Goal: Task Accomplishment & Management: Complete application form

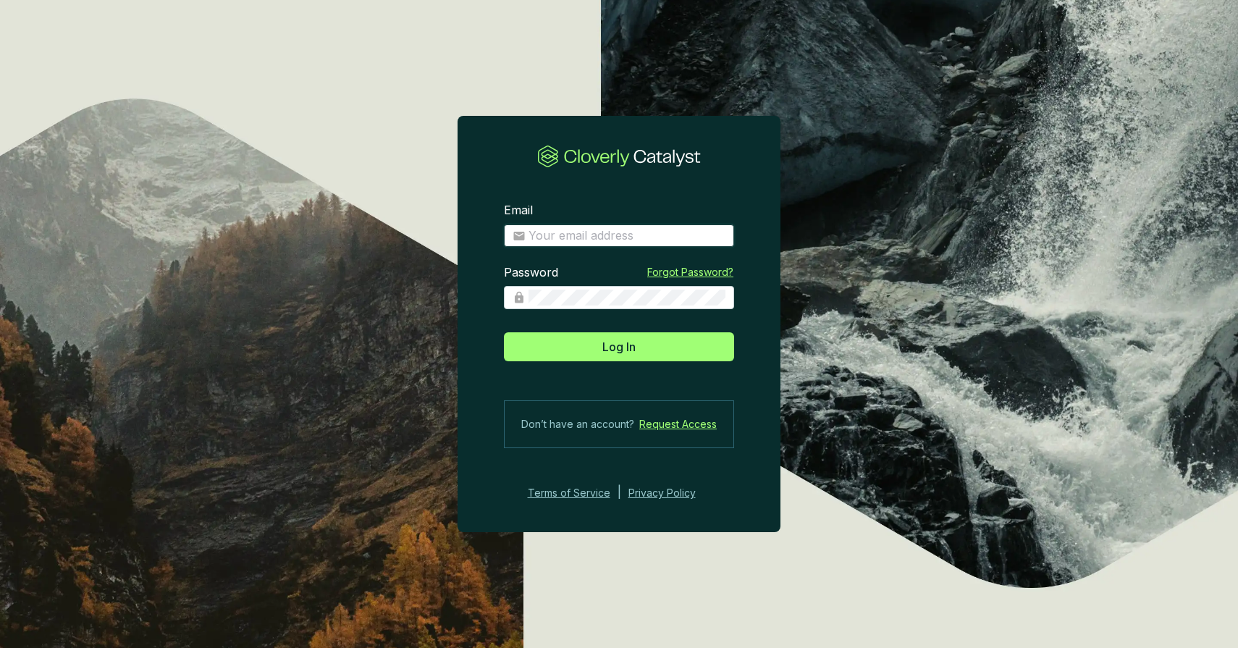
click at [566, 235] on input "Email" at bounding box center [627, 236] width 197 height 16
type input "anthonystefanelli+demo@cloverly.com"
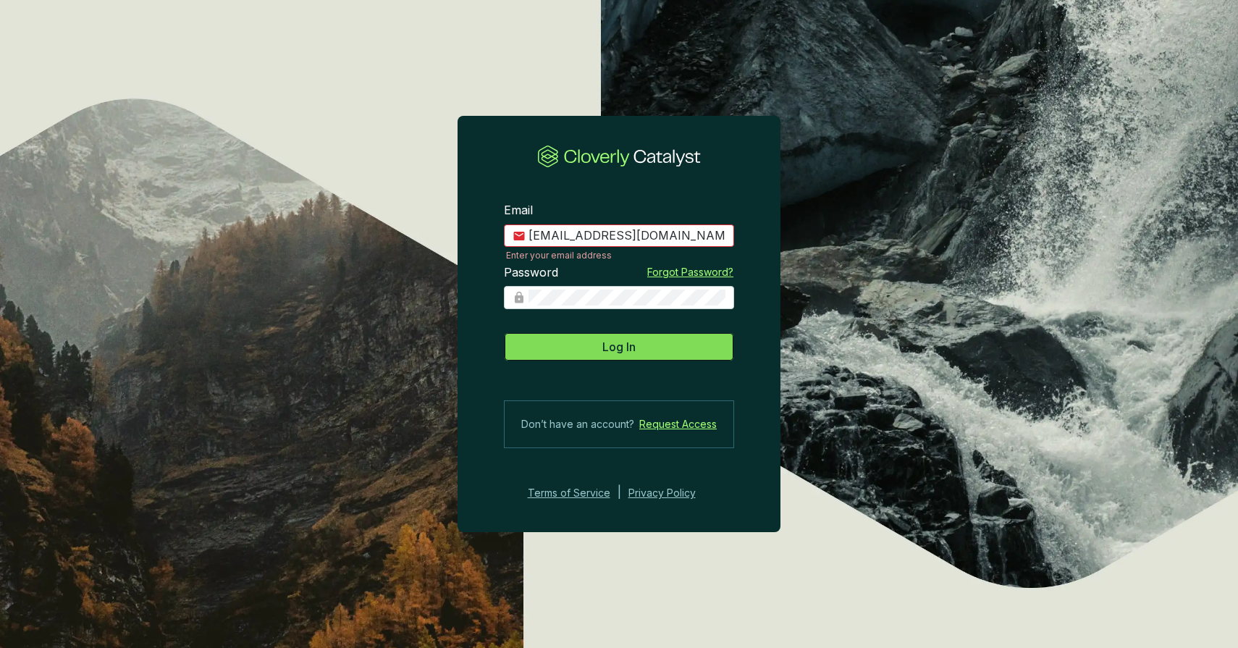
click at [633, 343] on span "Log In" at bounding box center [618, 346] width 33 height 17
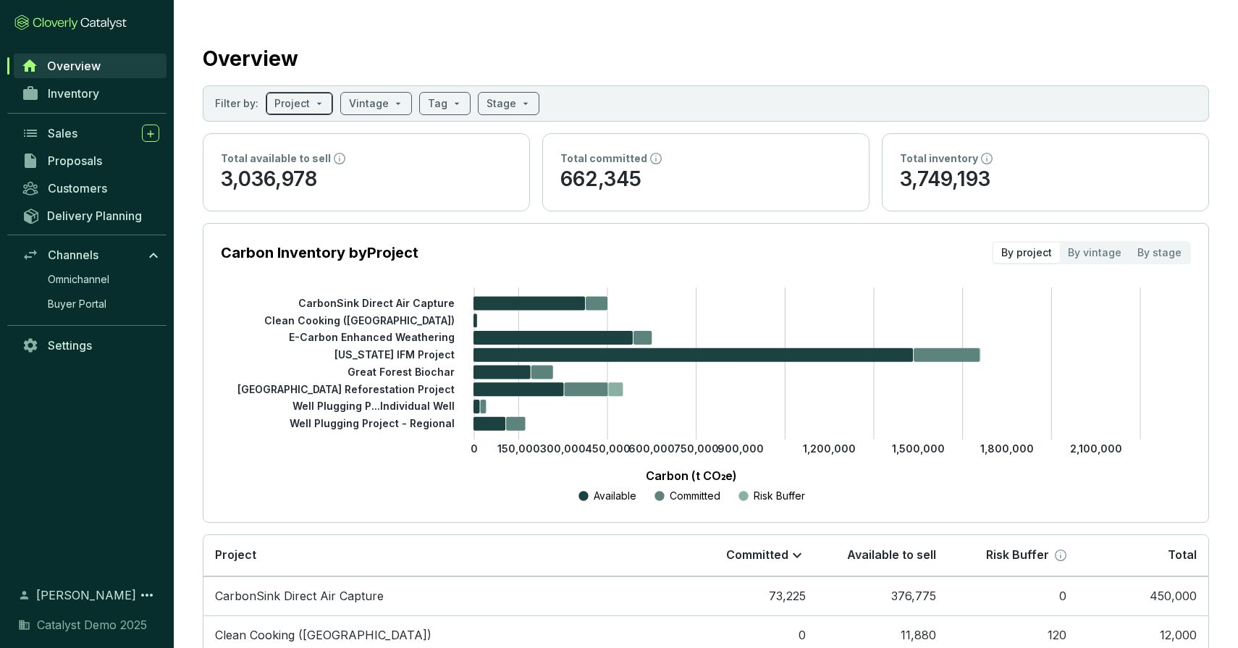
click at [299, 106] on input "search" at bounding box center [291, 104] width 35 height 22
click at [363, 101] on input "search" at bounding box center [369, 104] width 40 height 22
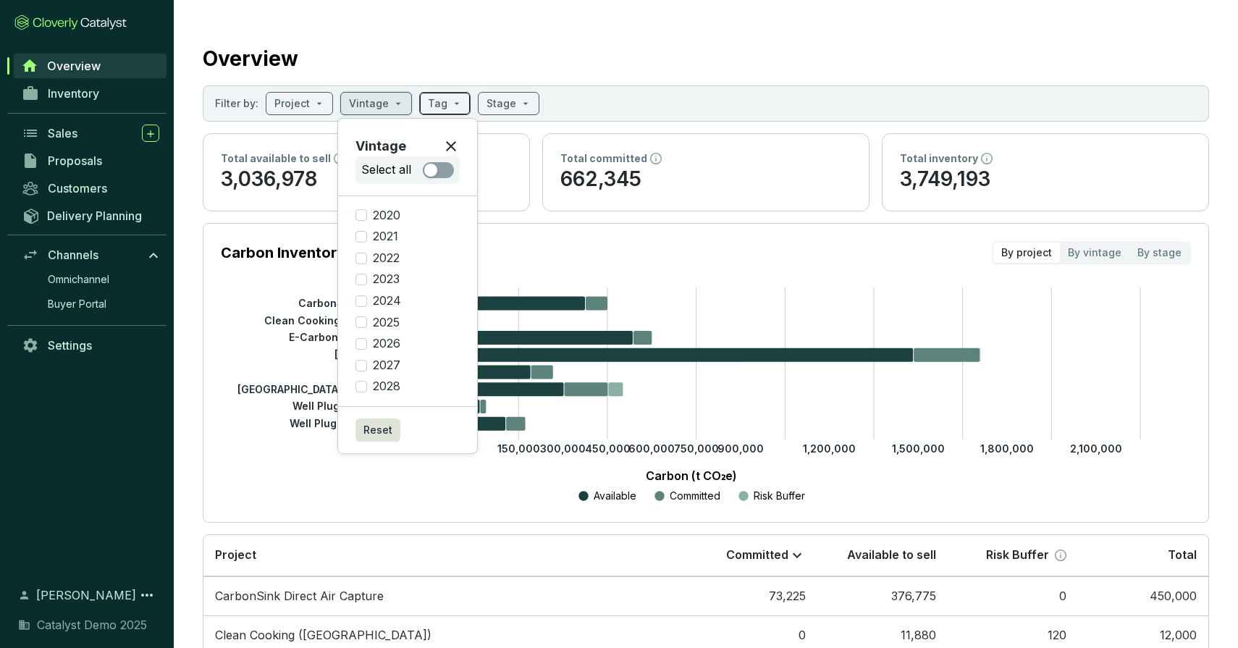
click at [437, 111] on input "search" at bounding box center [438, 104] width 20 height 22
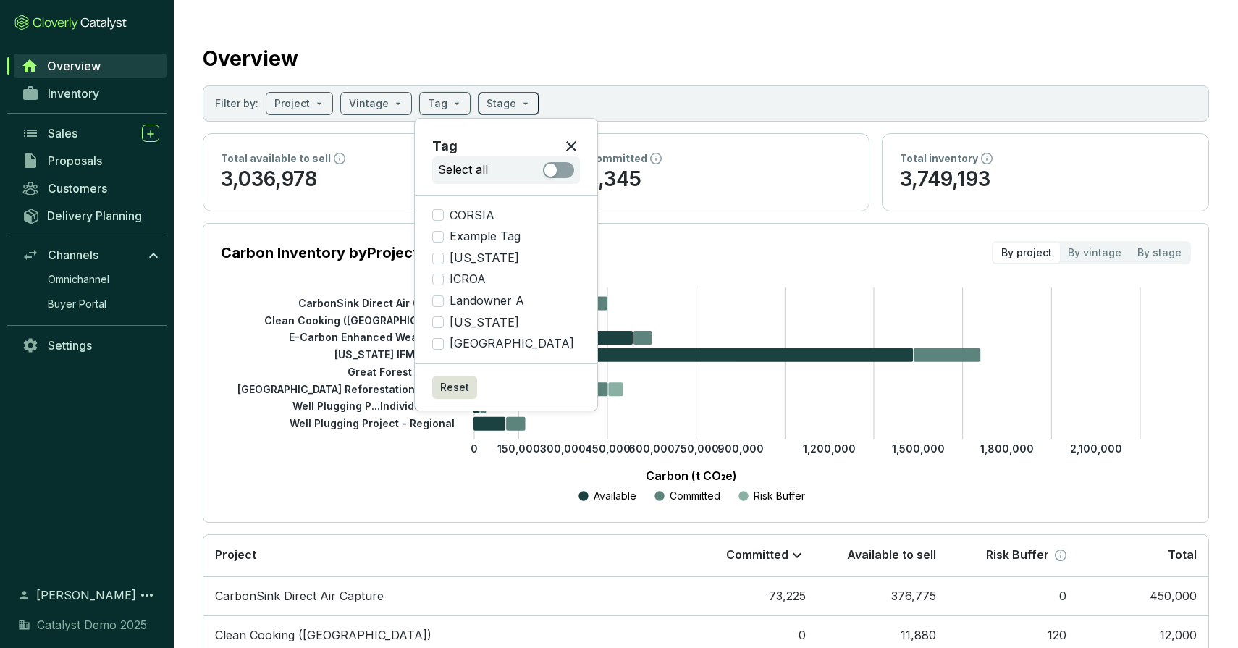
click at [492, 106] on input "search" at bounding box center [502, 104] width 30 height 22
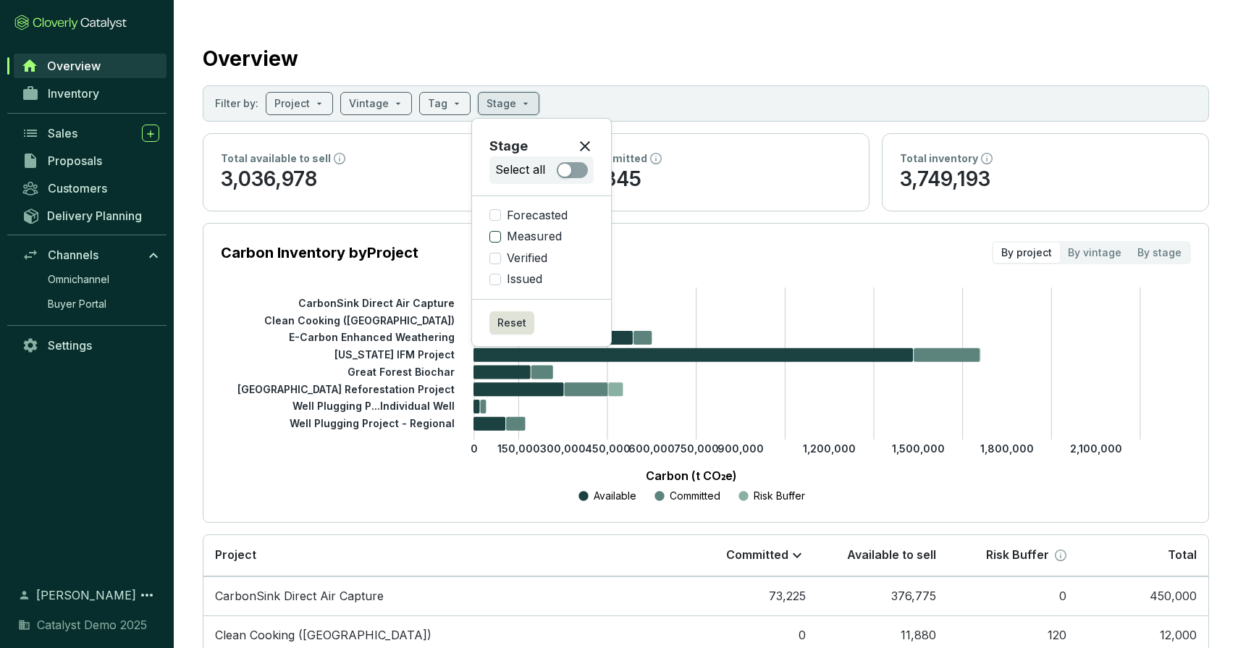
click at [497, 236] on input "Measured" at bounding box center [495, 237] width 12 height 12
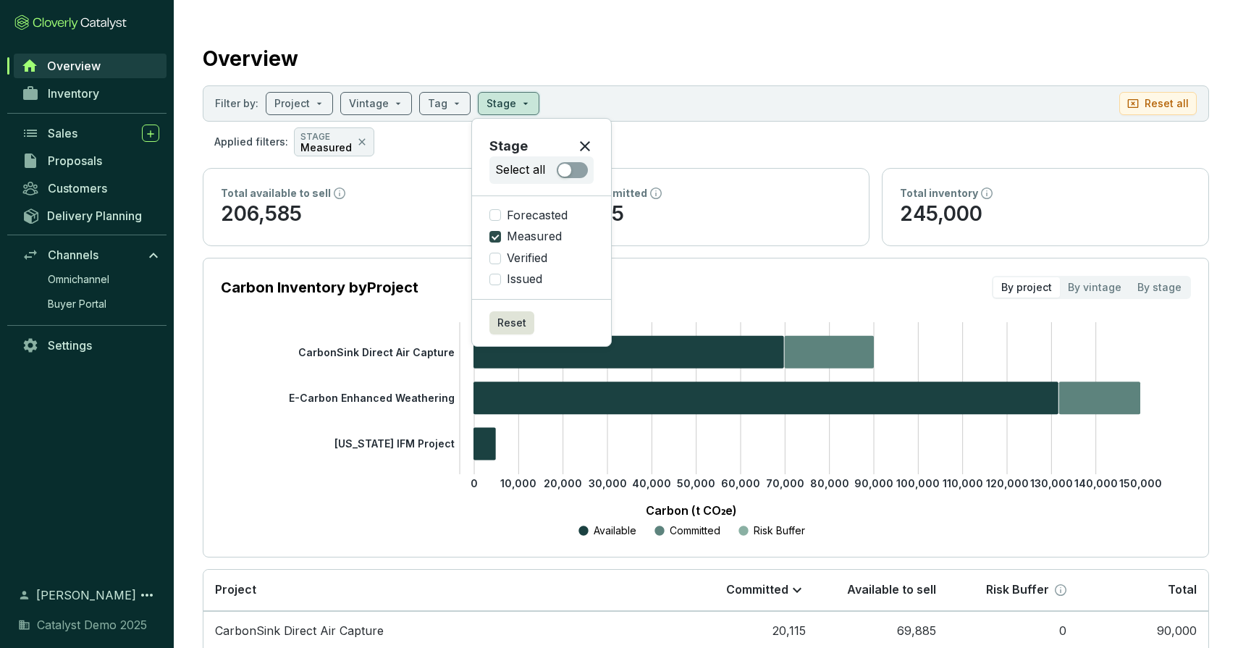
click at [497, 236] on input "Measured" at bounding box center [495, 237] width 12 height 12
checkbox input "false"
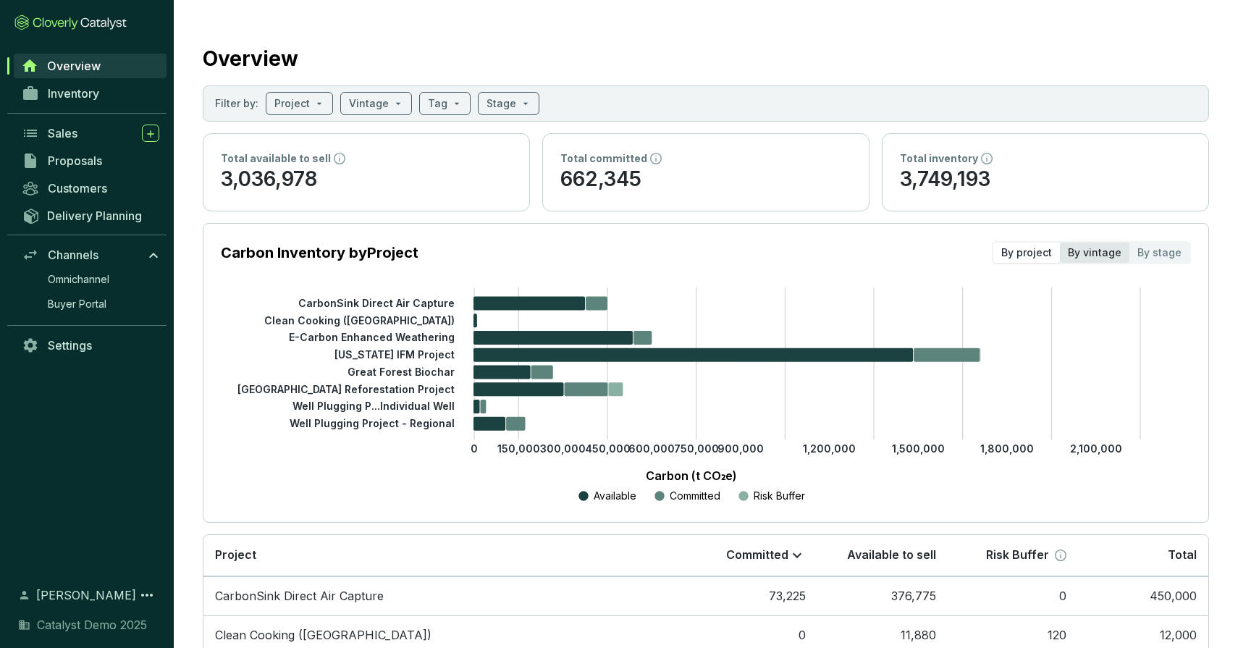
click at [1113, 257] on div "By vintage" at bounding box center [1095, 253] width 70 height 20
click at [1060, 243] on input "By vintage" at bounding box center [1060, 243] width 0 height 0
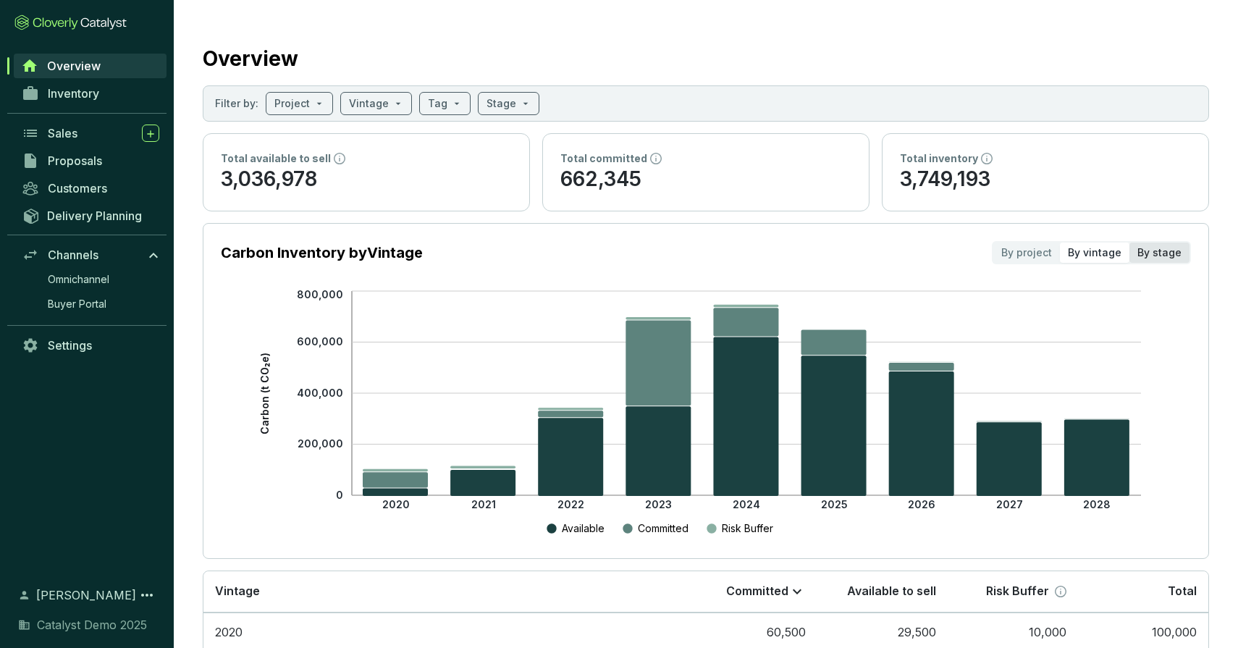
click at [1152, 248] on div "By stage" at bounding box center [1160, 253] width 60 height 20
click at [1130, 243] on input "By stage" at bounding box center [1130, 243] width 0 height 0
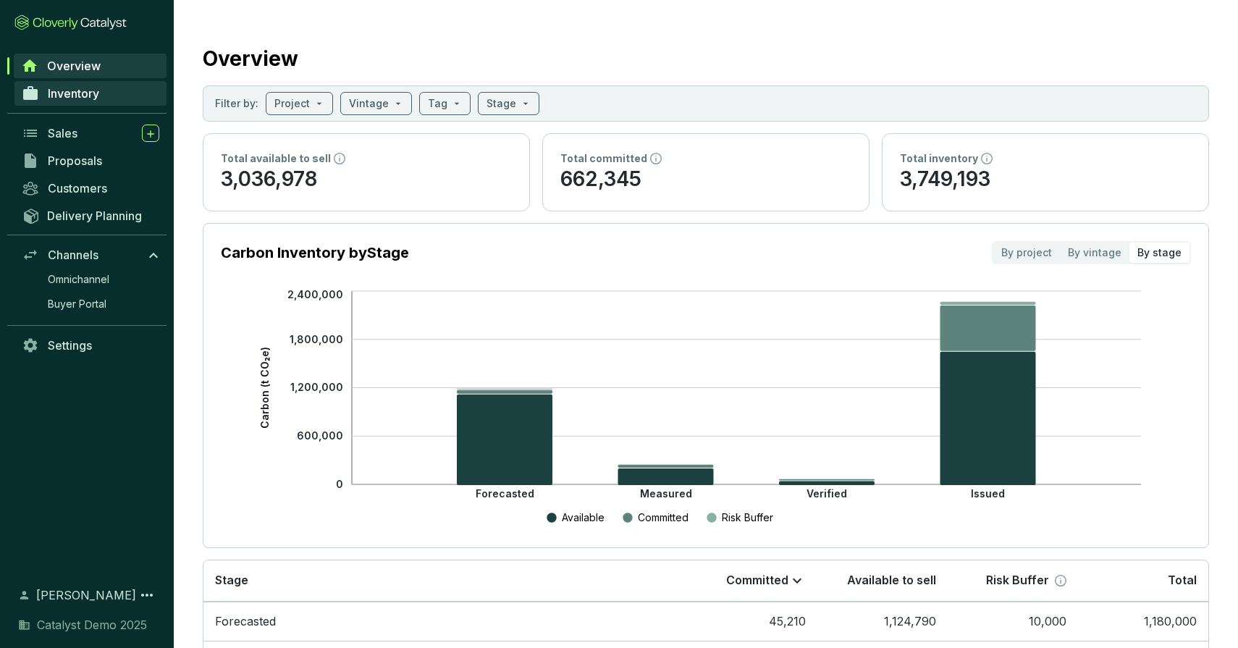
click at [80, 91] on span "Inventory" at bounding box center [73, 93] width 51 height 14
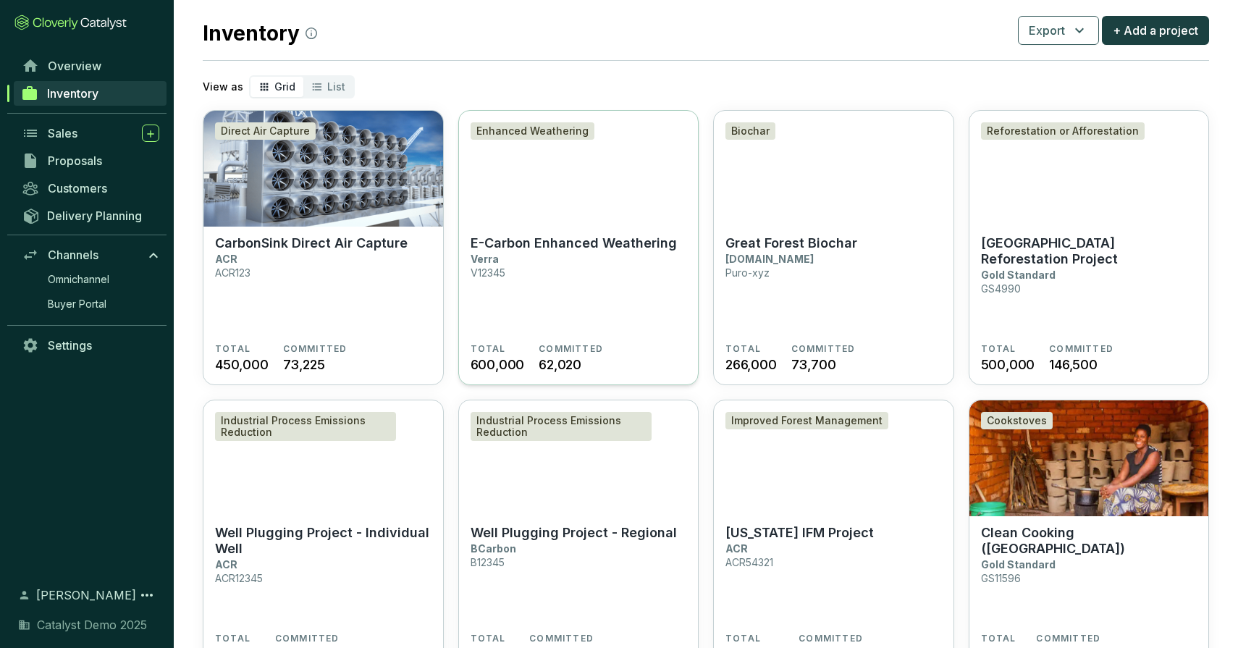
scroll to position [15, 0]
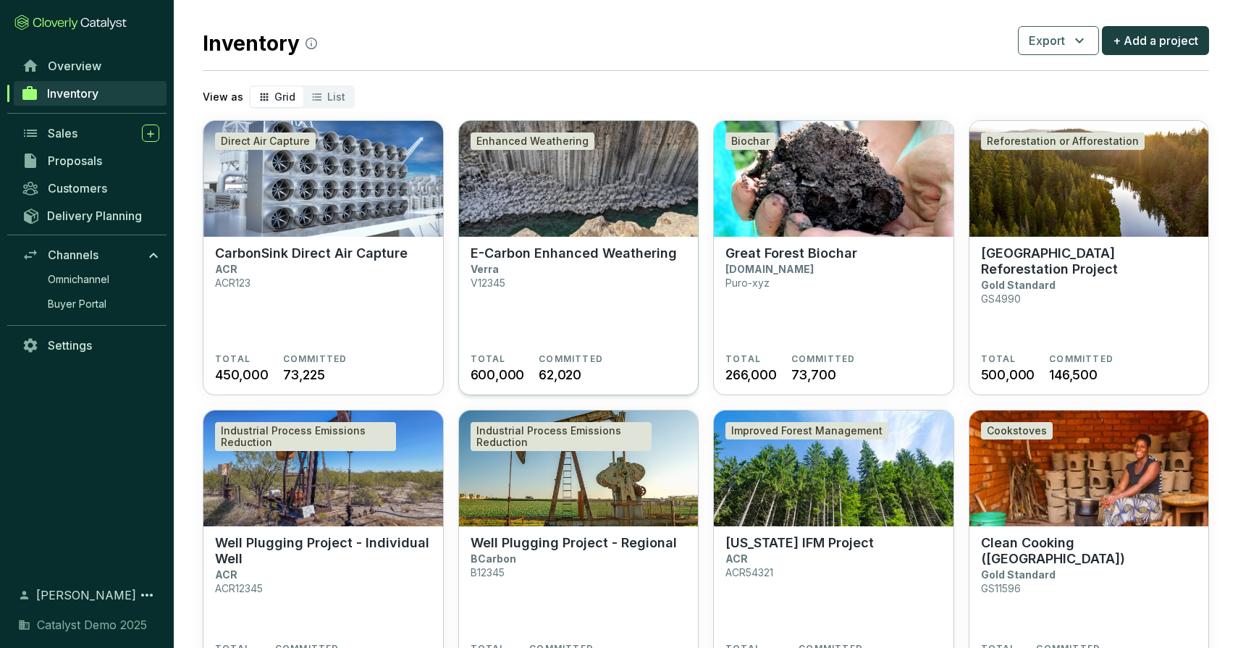
click at [583, 185] on img at bounding box center [579, 179] width 240 height 116
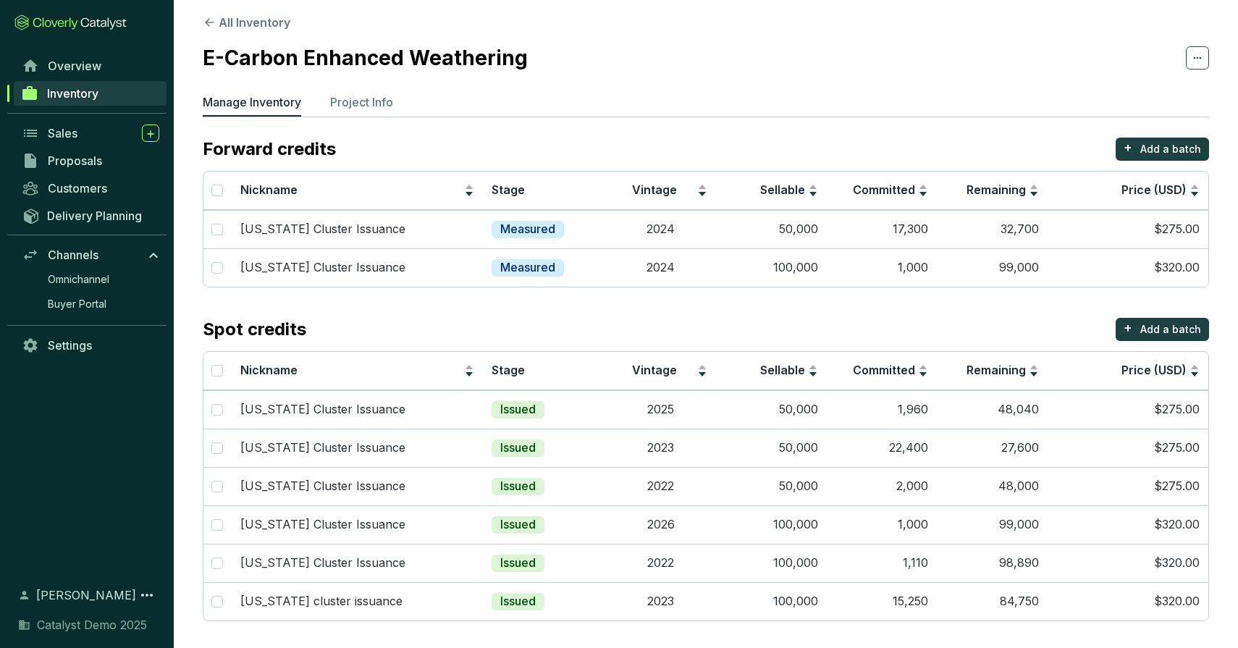
scroll to position [9, 0]
click at [608, 487] on td "2022" at bounding box center [660, 485] width 111 height 38
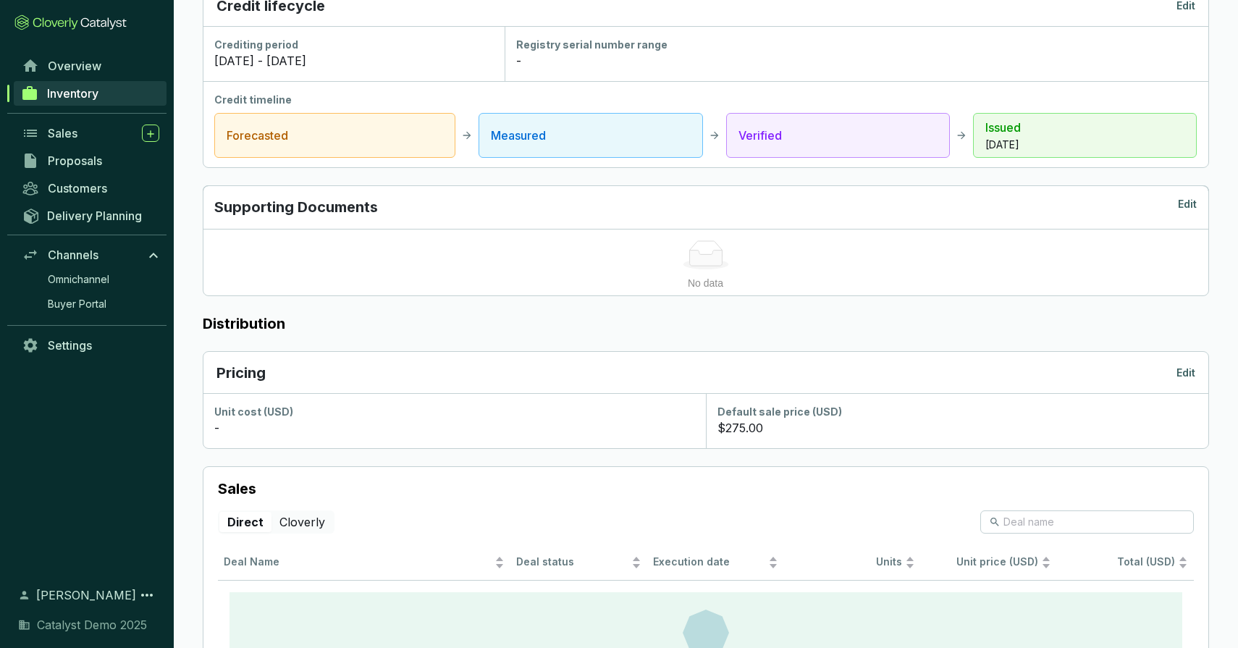
scroll to position [487, 0]
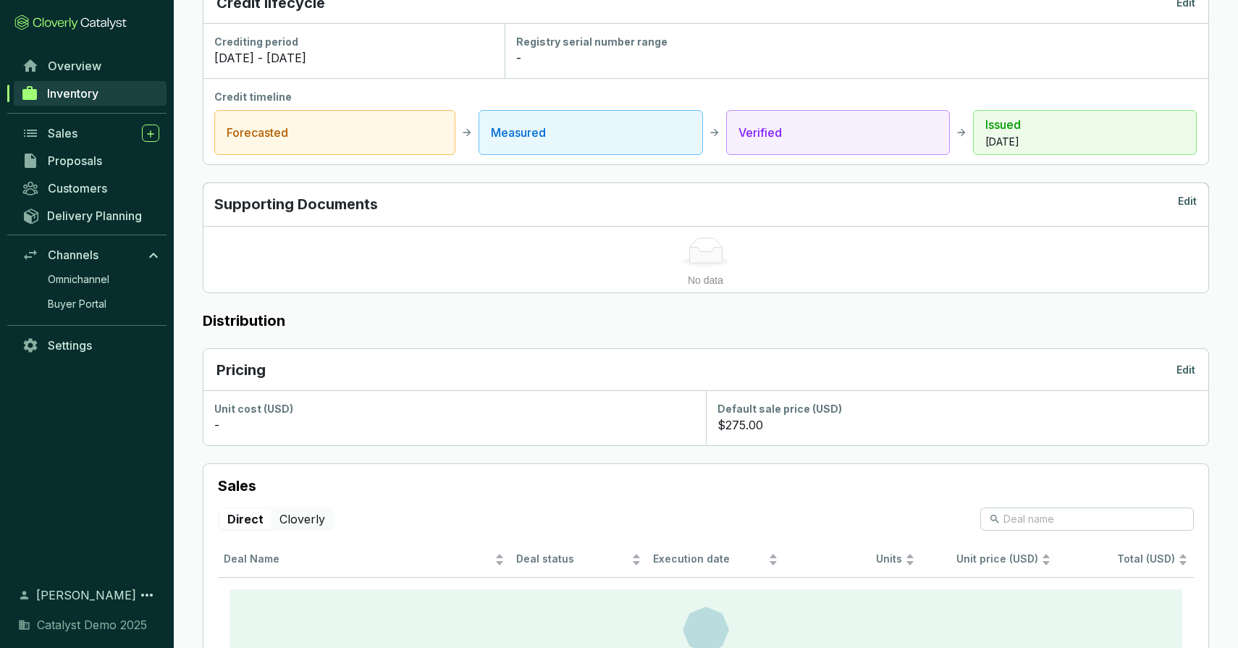
click at [1187, 202] on p "Edit" at bounding box center [1187, 204] width 19 height 20
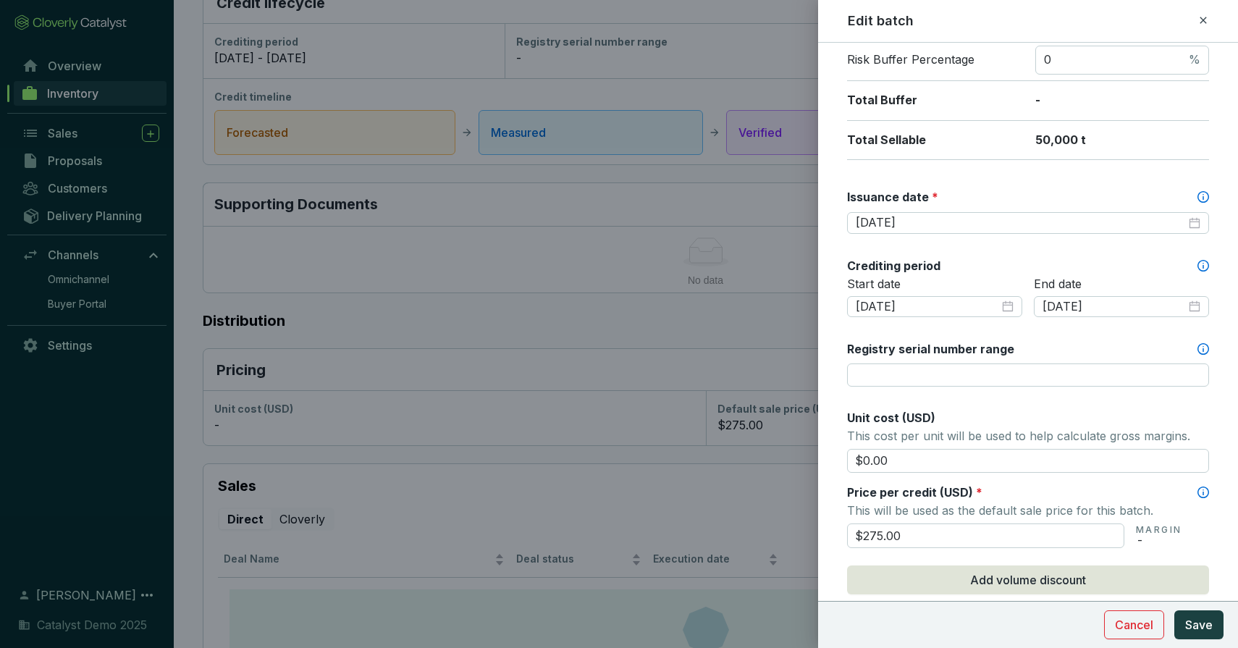
scroll to position [270, 0]
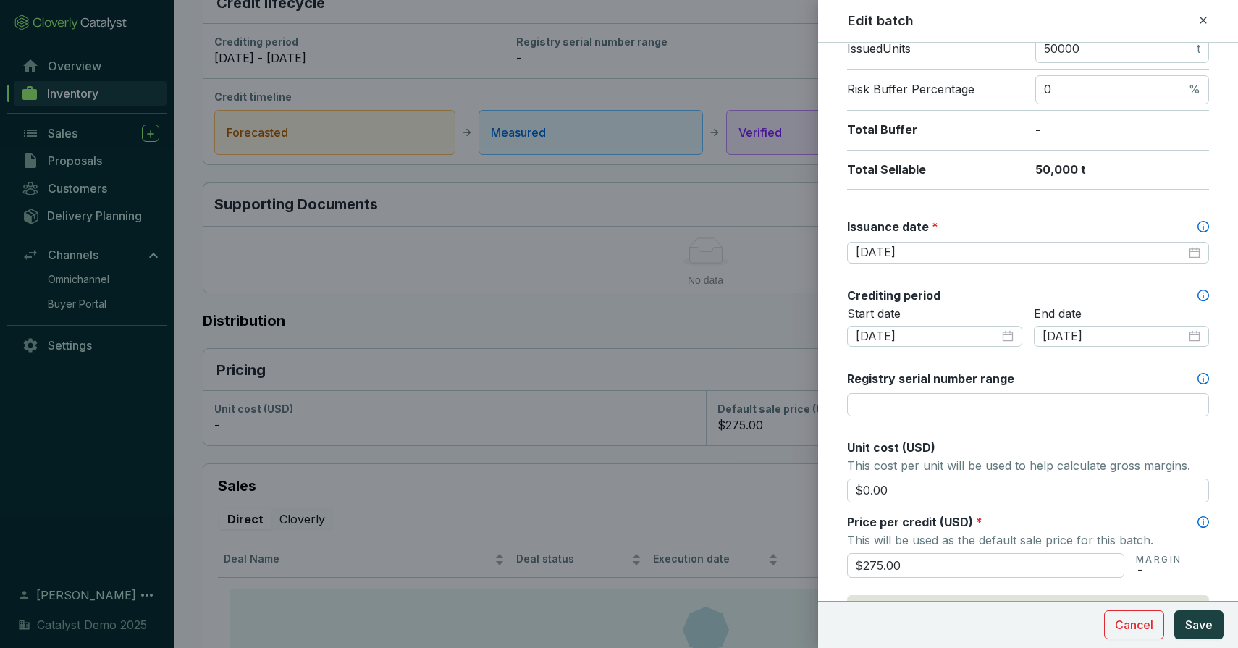
click at [1205, 18] on icon at bounding box center [1204, 20] width 12 height 17
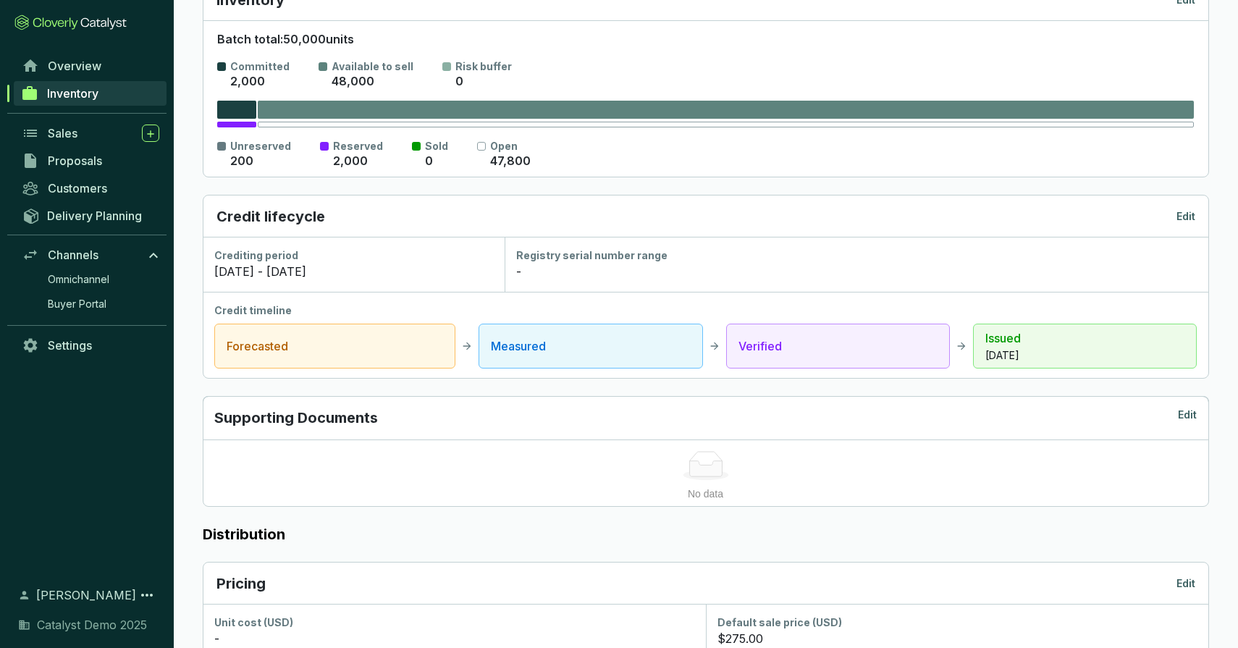
scroll to position [0, 0]
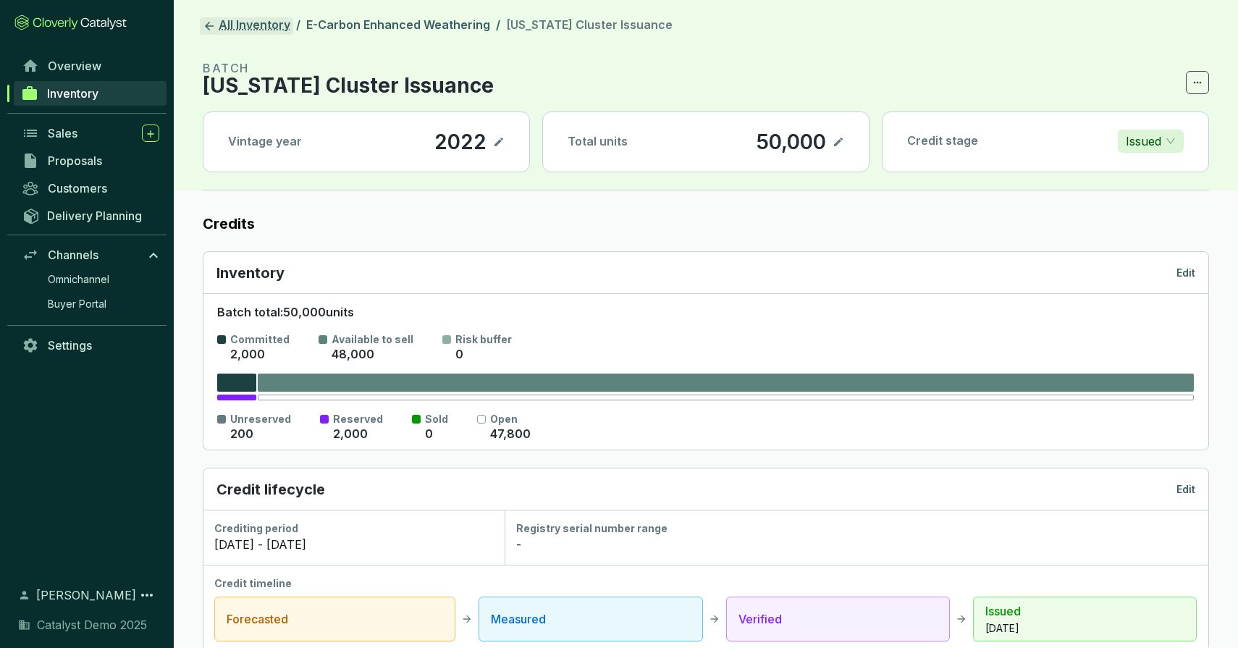
click at [238, 30] on link "All Inventory" at bounding box center [246, 25] width 93 height 17
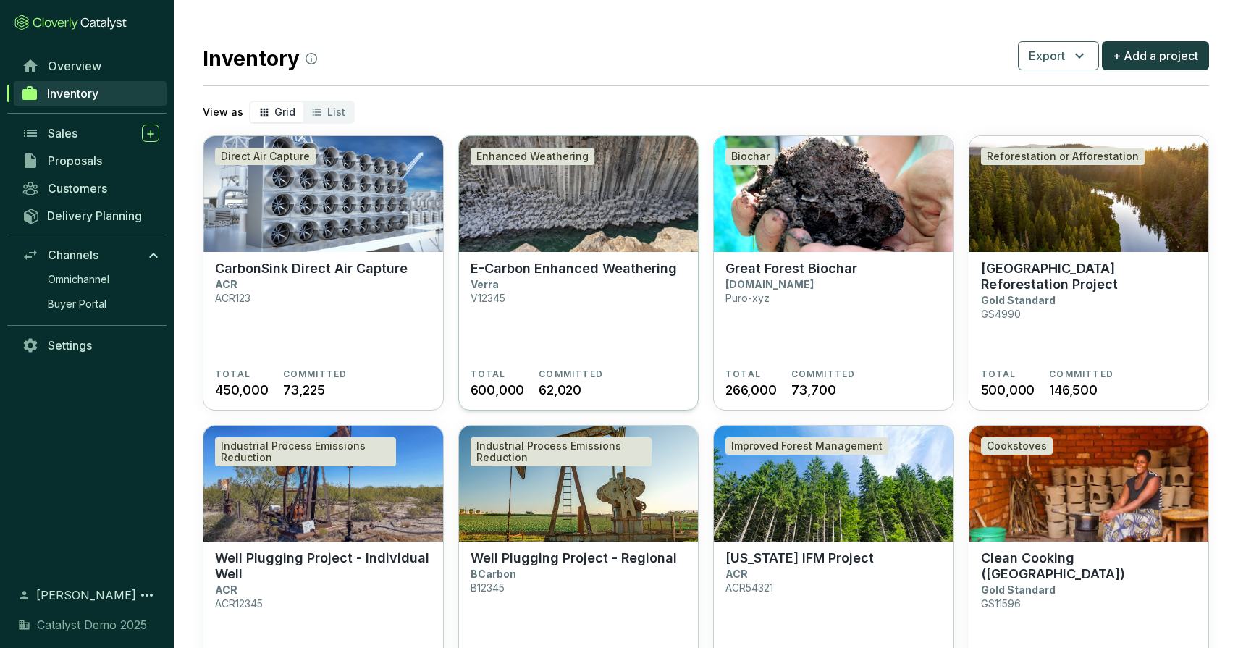
click at [604, 212] on img at bounding box center [579, 194] width 240 height 116
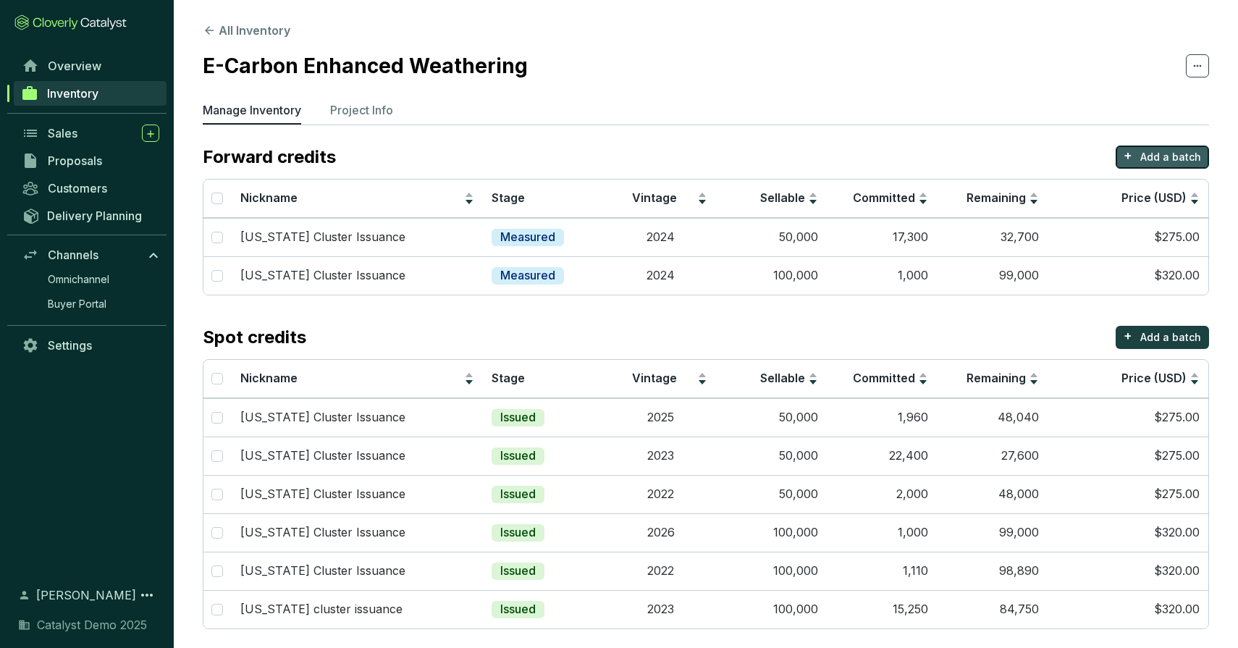
click at [1177, 156] on p "Add a batch" at bounding box center [1170, 157] width 61 height 14
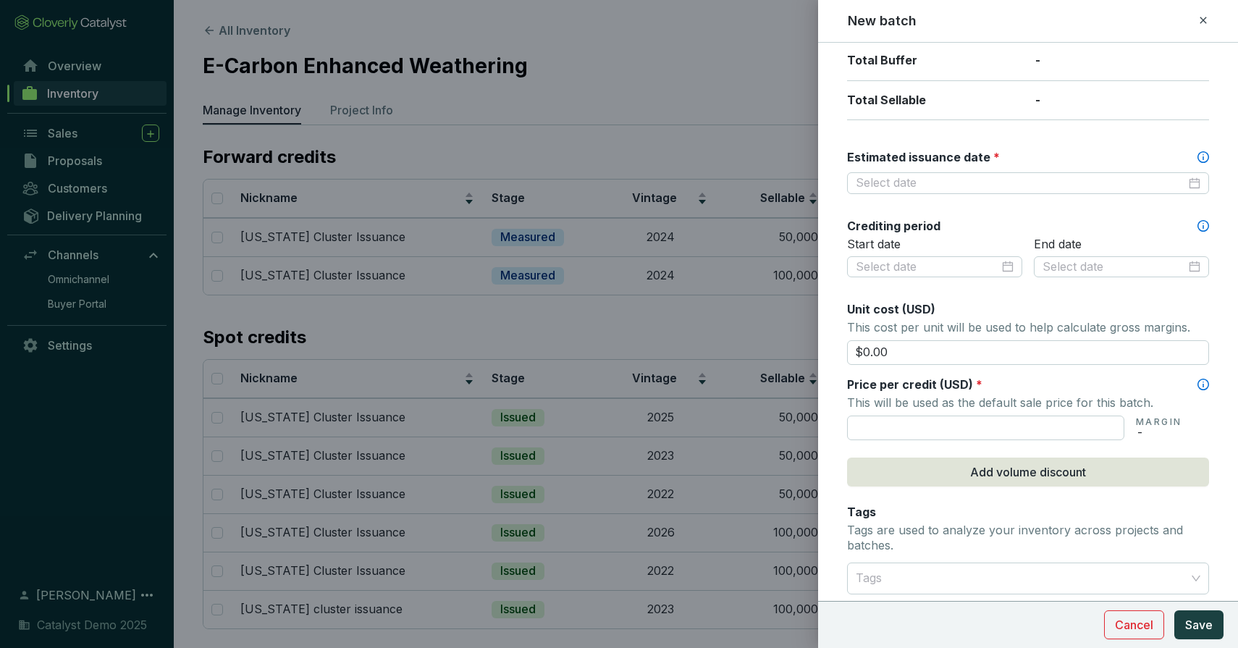
scroll to position [348, 0]
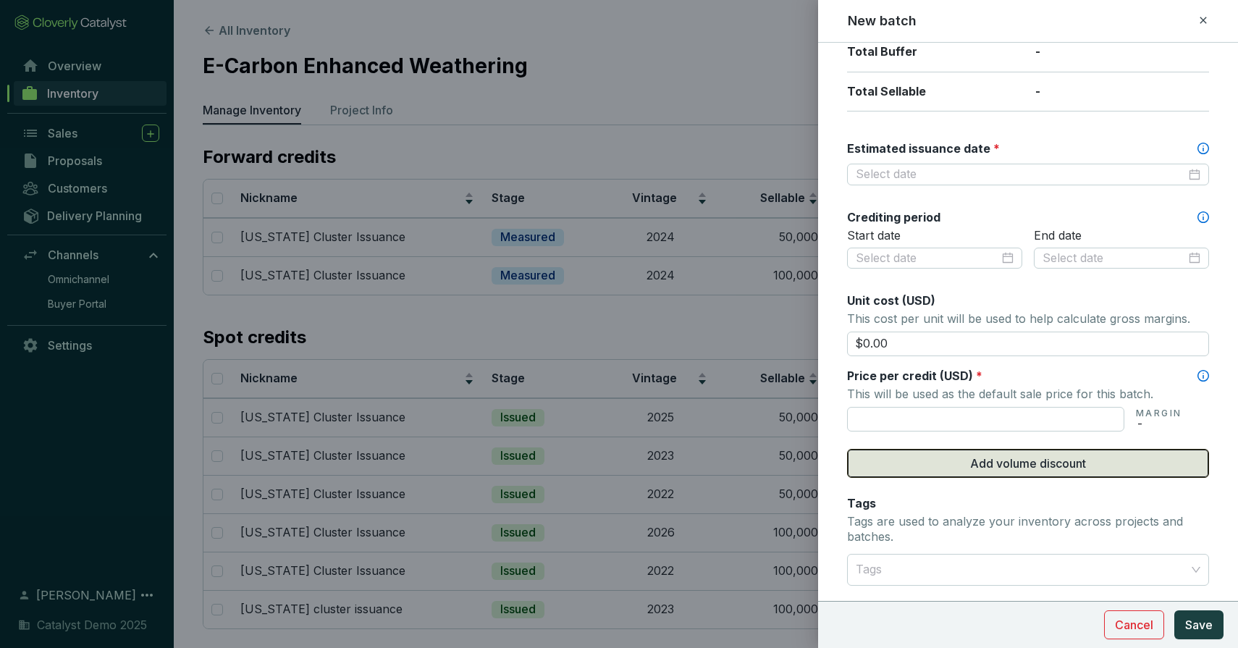
click at [967, 455] on button "Add volume discount" at bounding box center [1028, 463] width 362 height 29
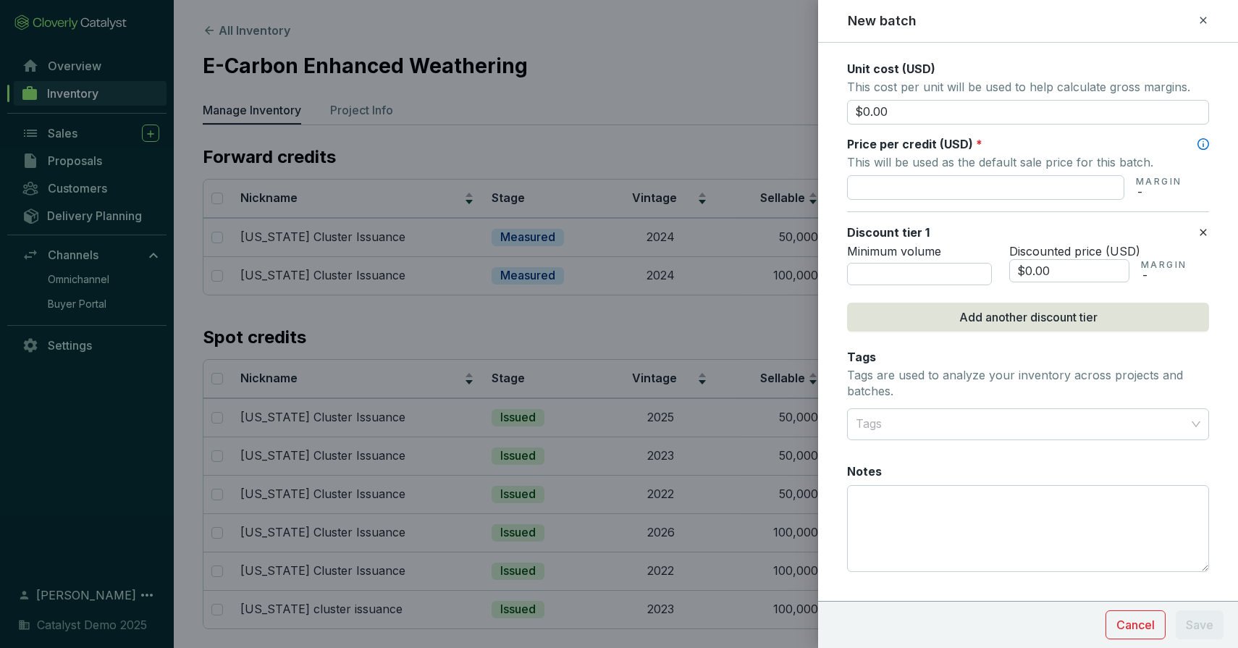
scroll to position [606, 0]
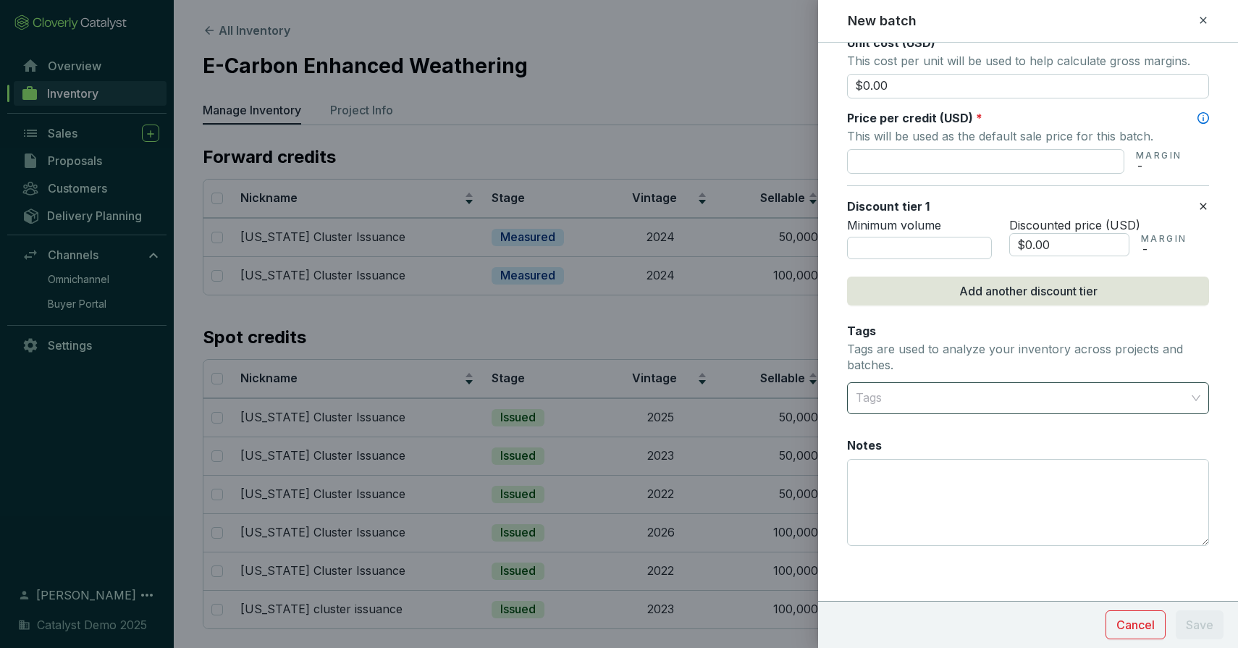
click at [921, 393] on div at bounding box center [1020, 398] width 340 height 29
click at [921, 364] on p "Tags are used to analyze your inventory across projects and batches." at bounding box center [1028, 357] width 362 height 31
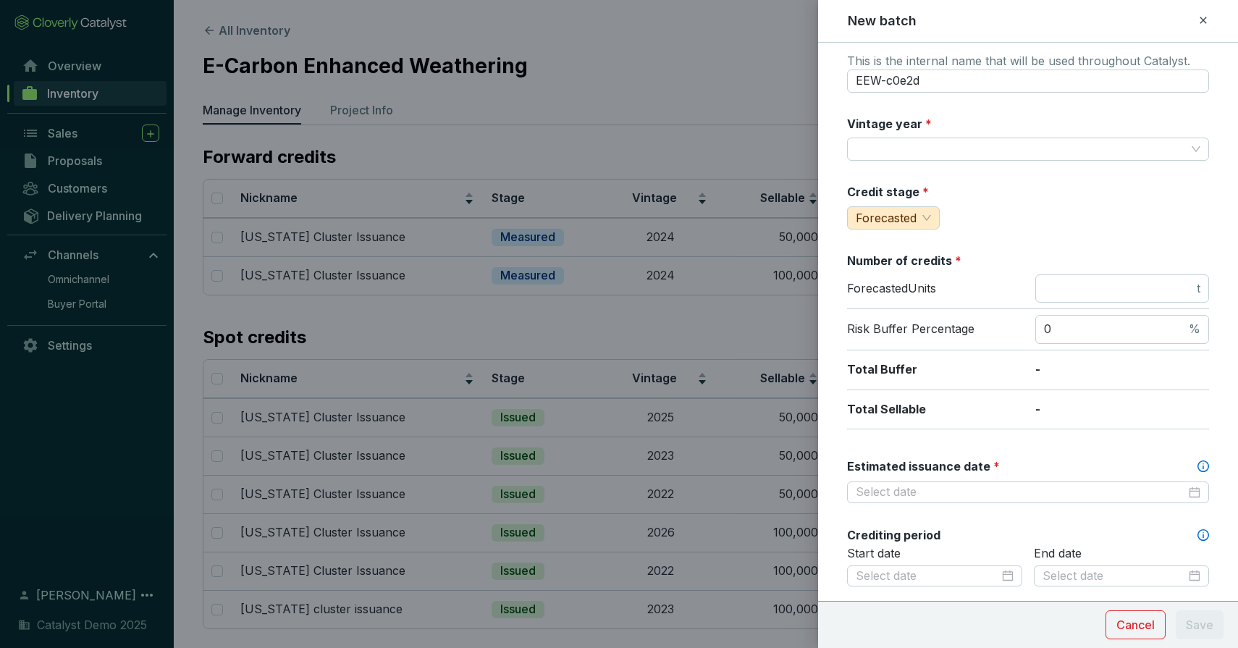
scroll to position [0, 0]
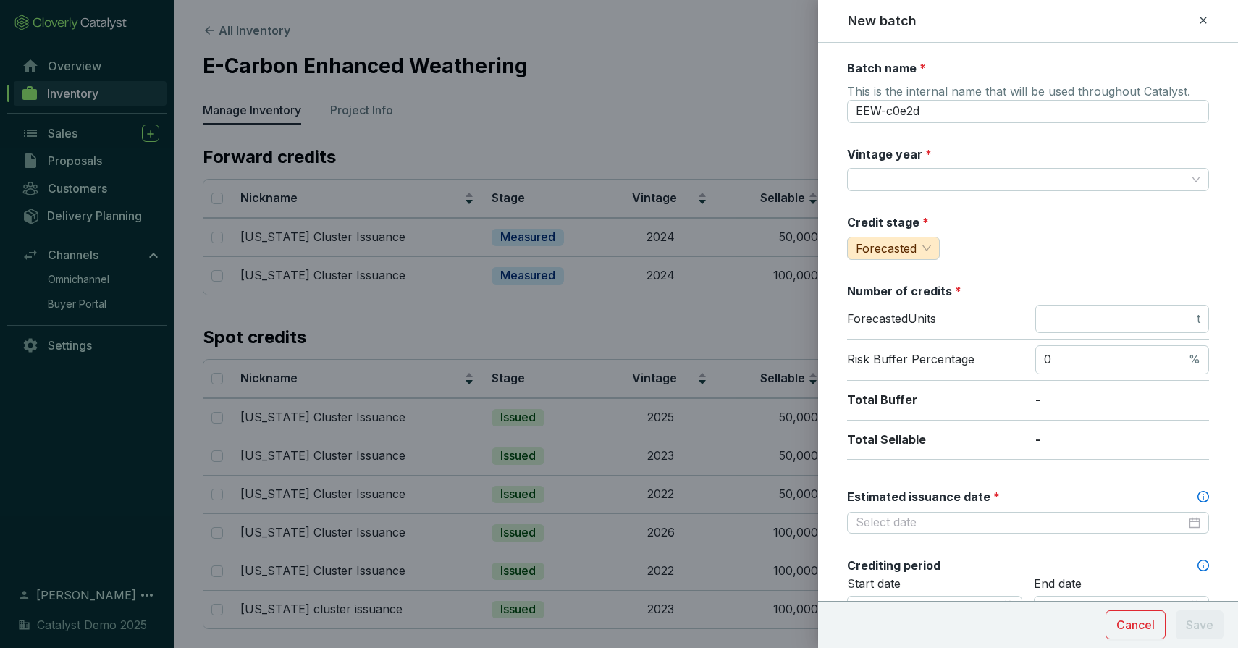
click at [1202, 18] on icon at bounding box center [1204, 20] width 12 height 17
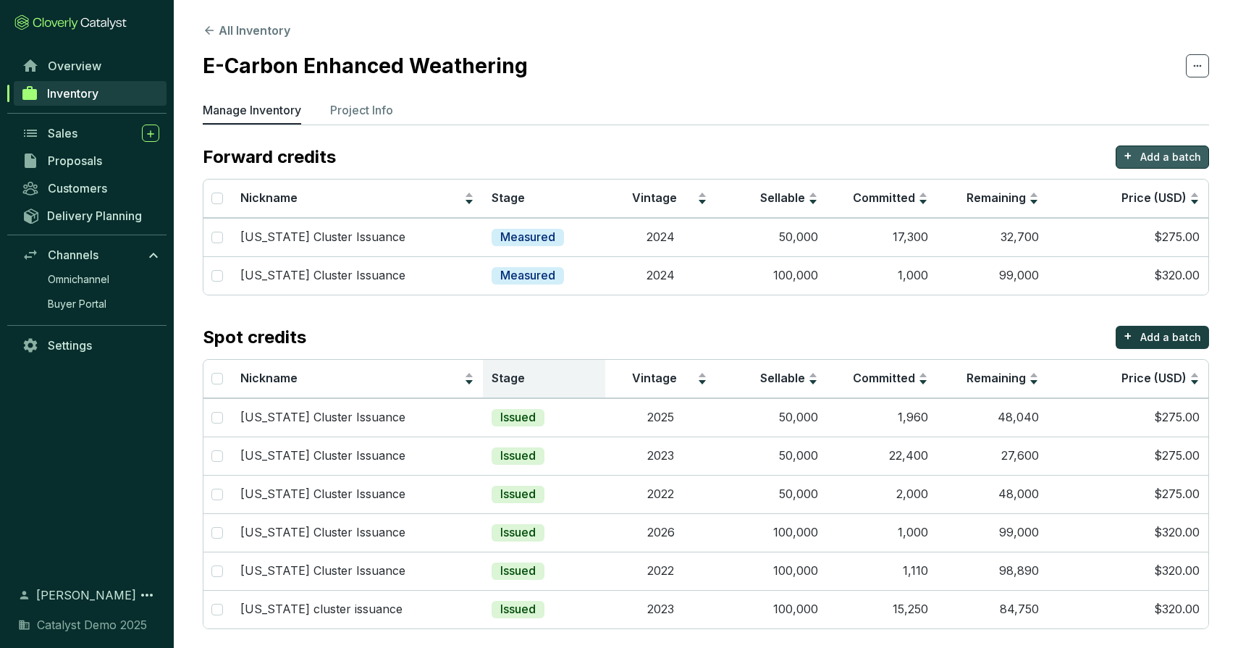
scroll to position [9, 0]
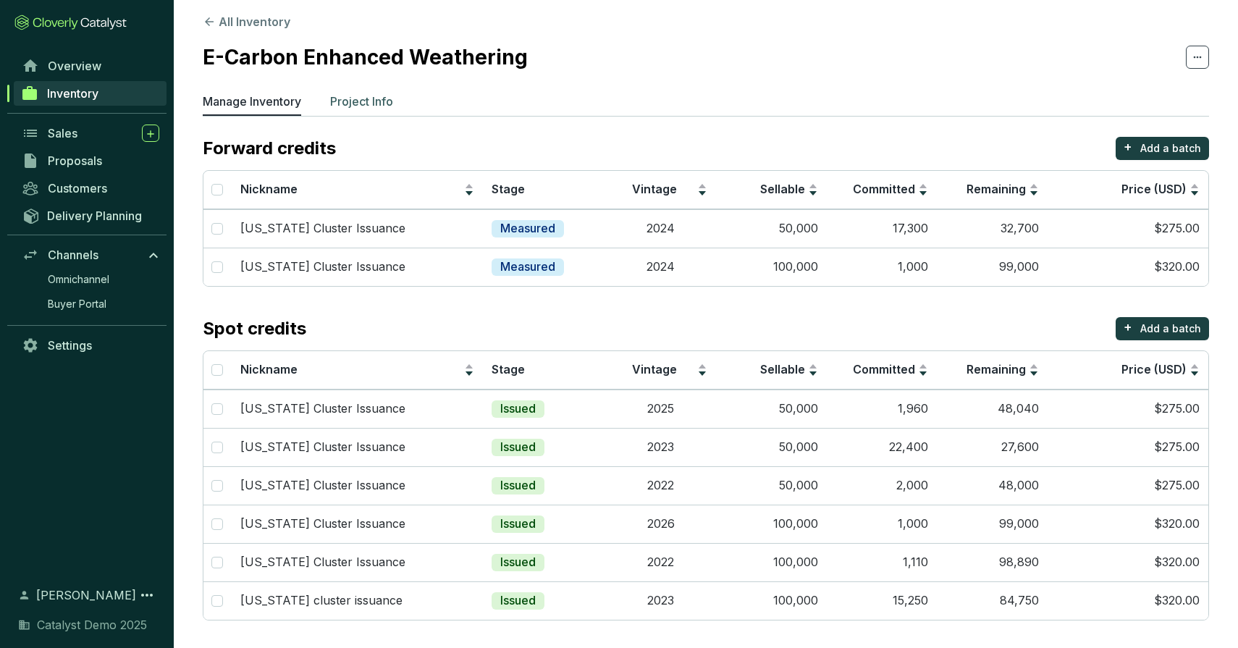
click at [372, 104] on p "Project Info" at bounding box center [361, 101] width 63 height 17
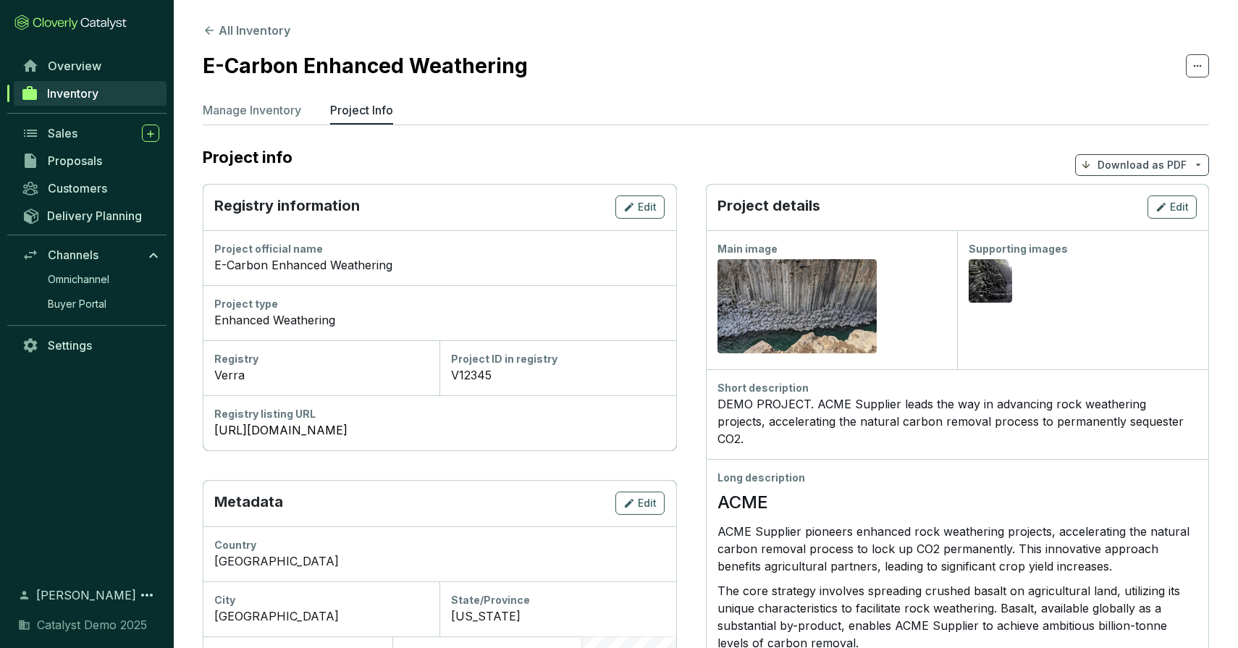
click at [1139, 161] on p "Download as PDF" at bounding box center [1142, 165] width 89 height 14
click at [92, 303] on span "Buyer Portal" at bounding box center [77, 304] width 59 height 14
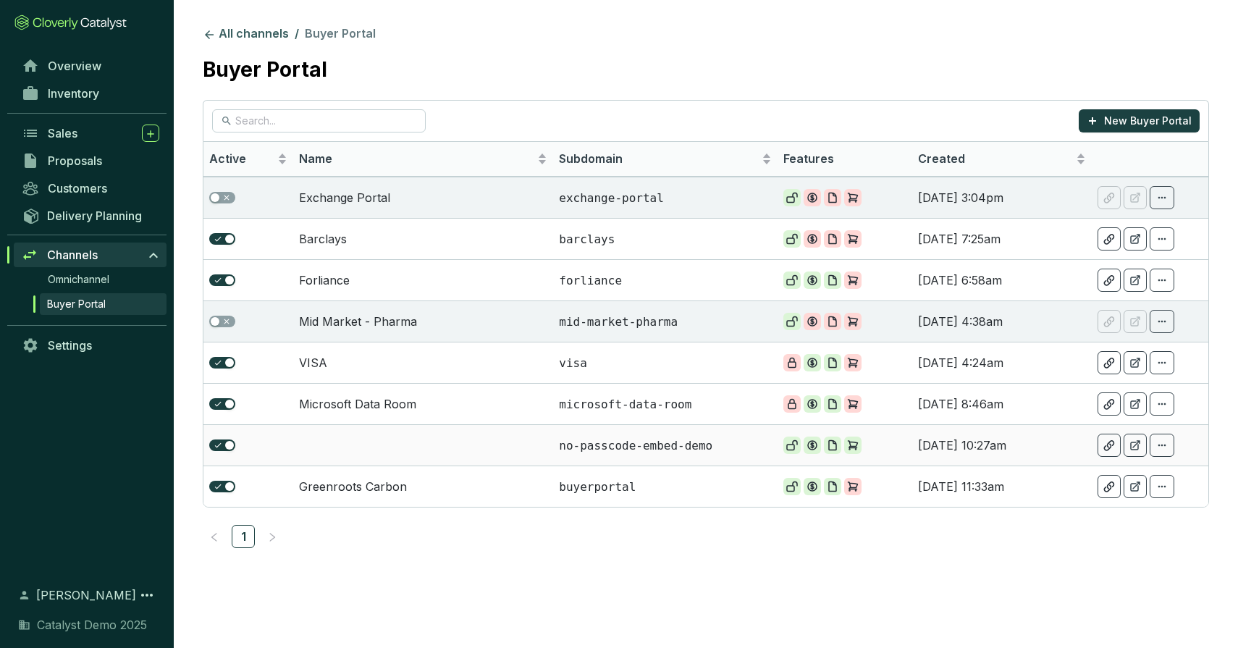
click at [499, 444] on td at bounding box center [423, 444] width 260 height 41
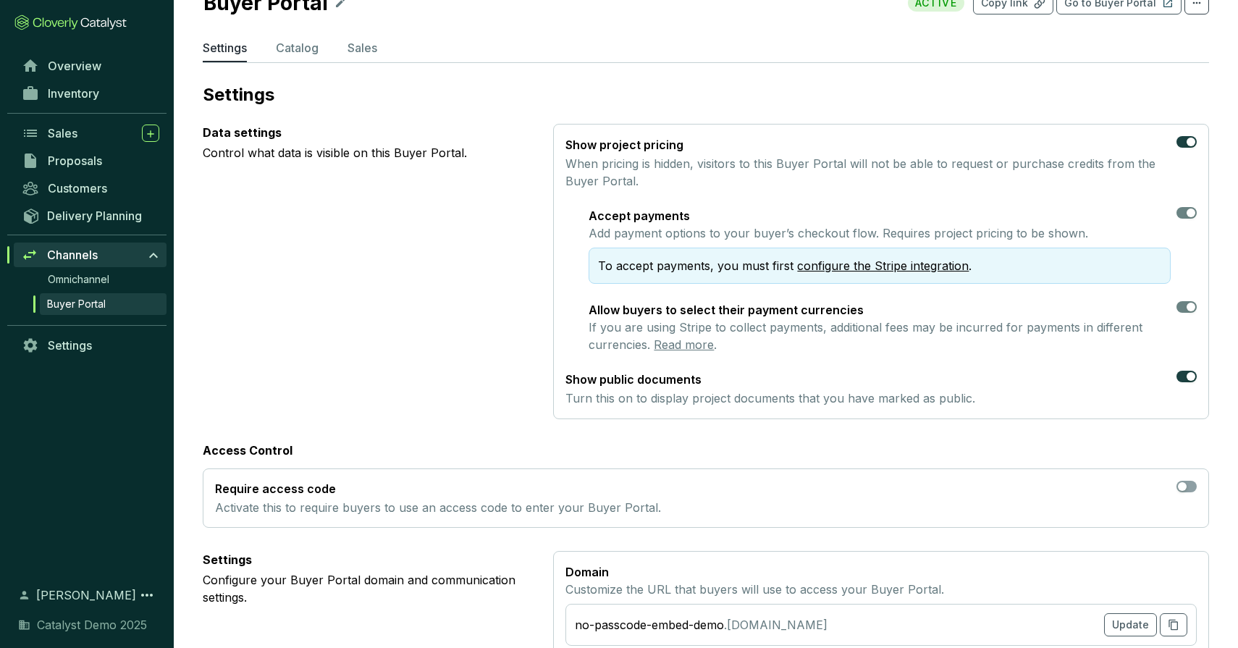
scroll to position [68, 0]
click at [1187, 140] on div "button" at bounding box center [1191, 140] width 9 height 9
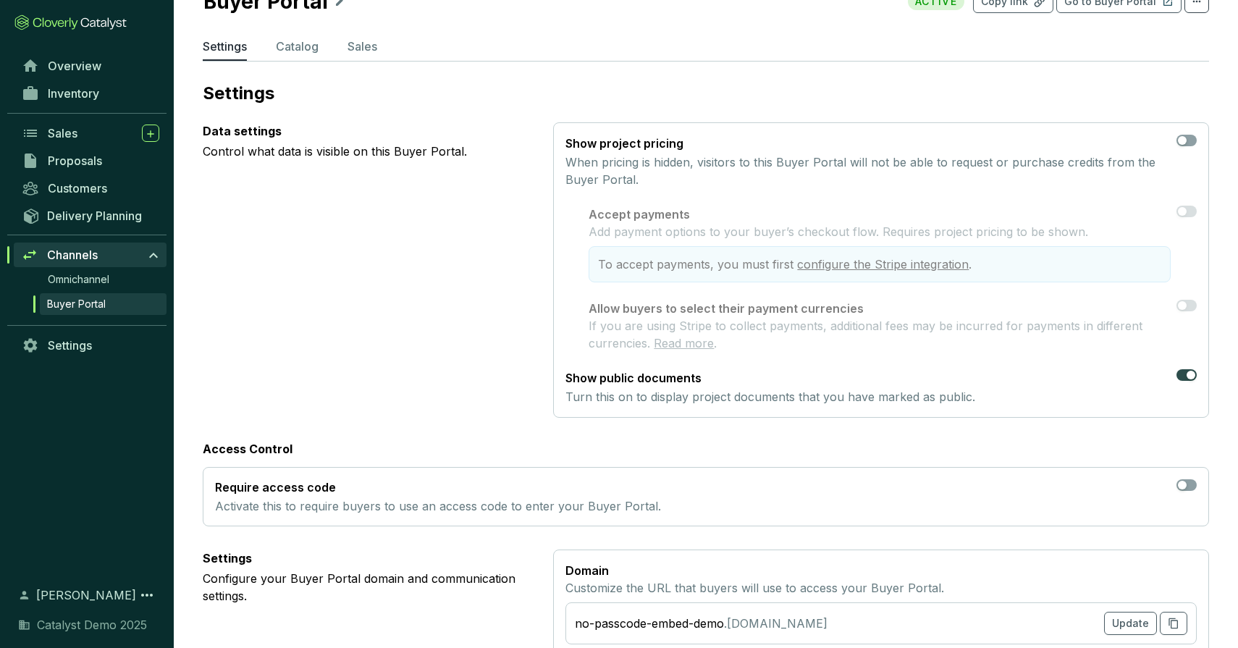
click at [1187, 372] on div "button" at bounding box center [1191, 375] width 9 height 9
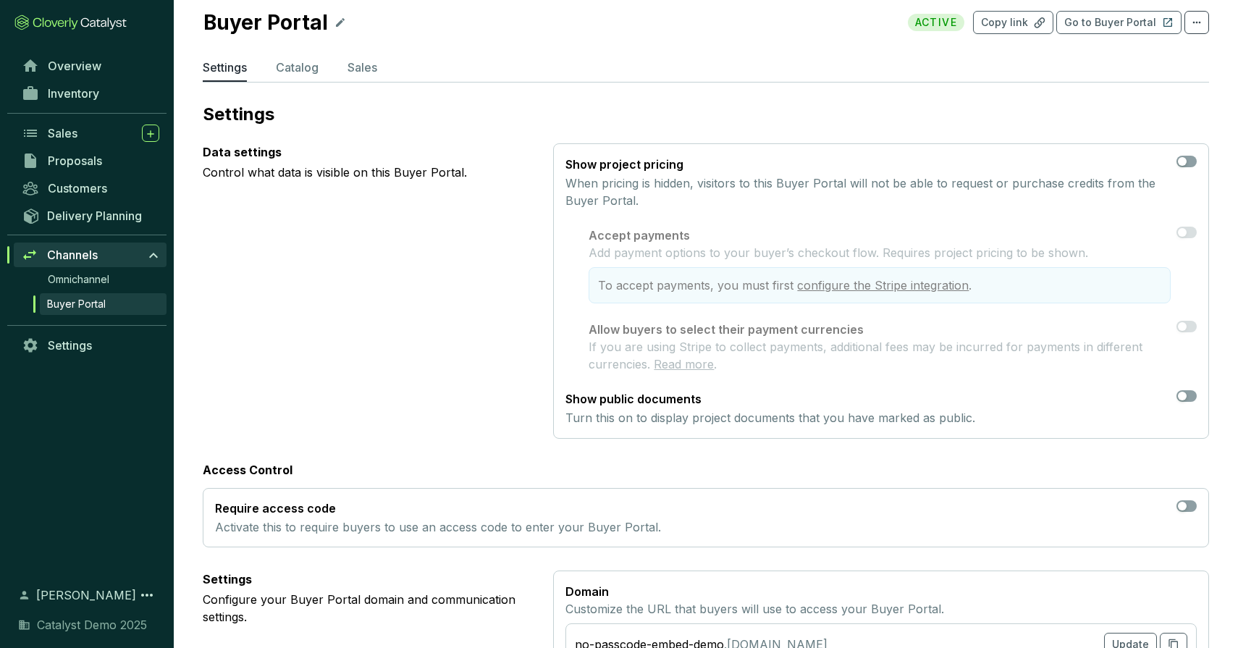
scroll to position [0, 0]
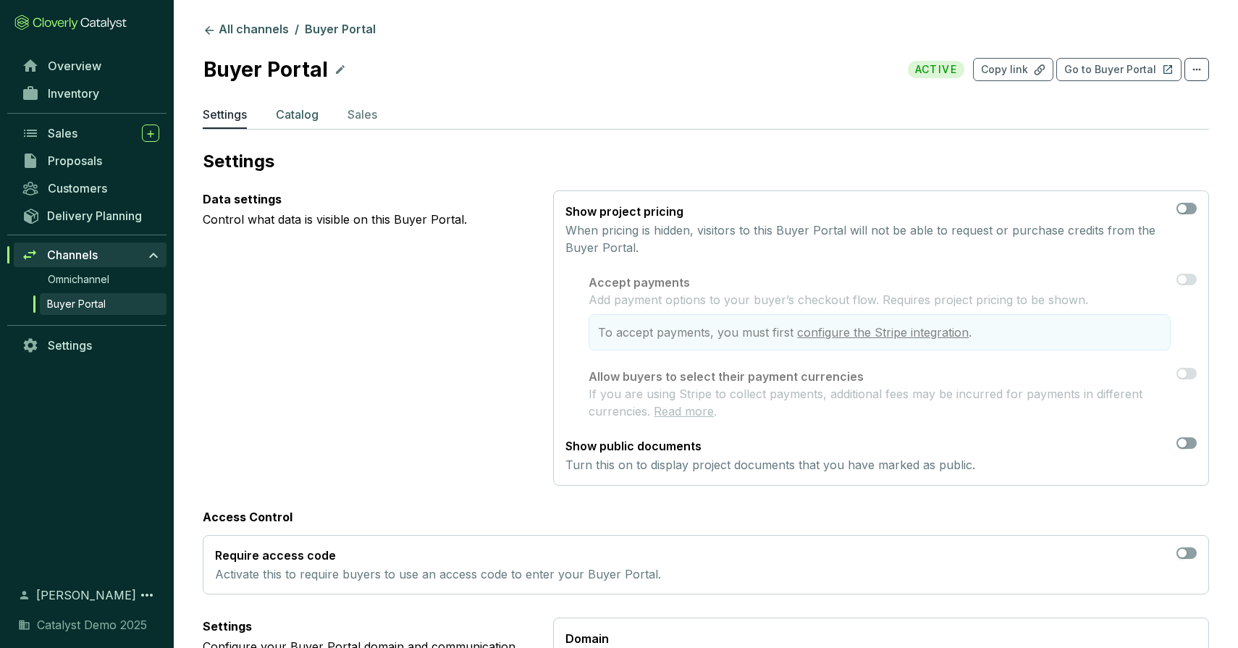
click at [298, 115] on p "Catalog" at bounding box center [297, 114] width 43 height 17
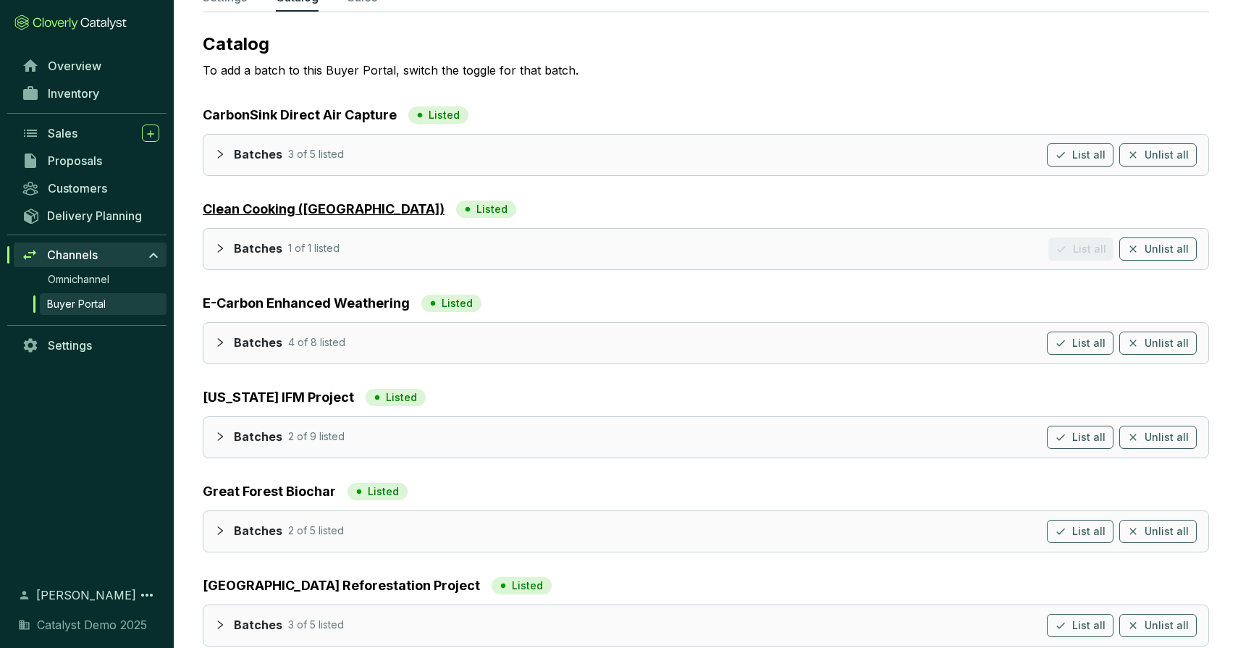
scroll to position [118, 0]
click at [215, 151] on icon "collapsed" at bounding box center [220, 153] width 10 height 10
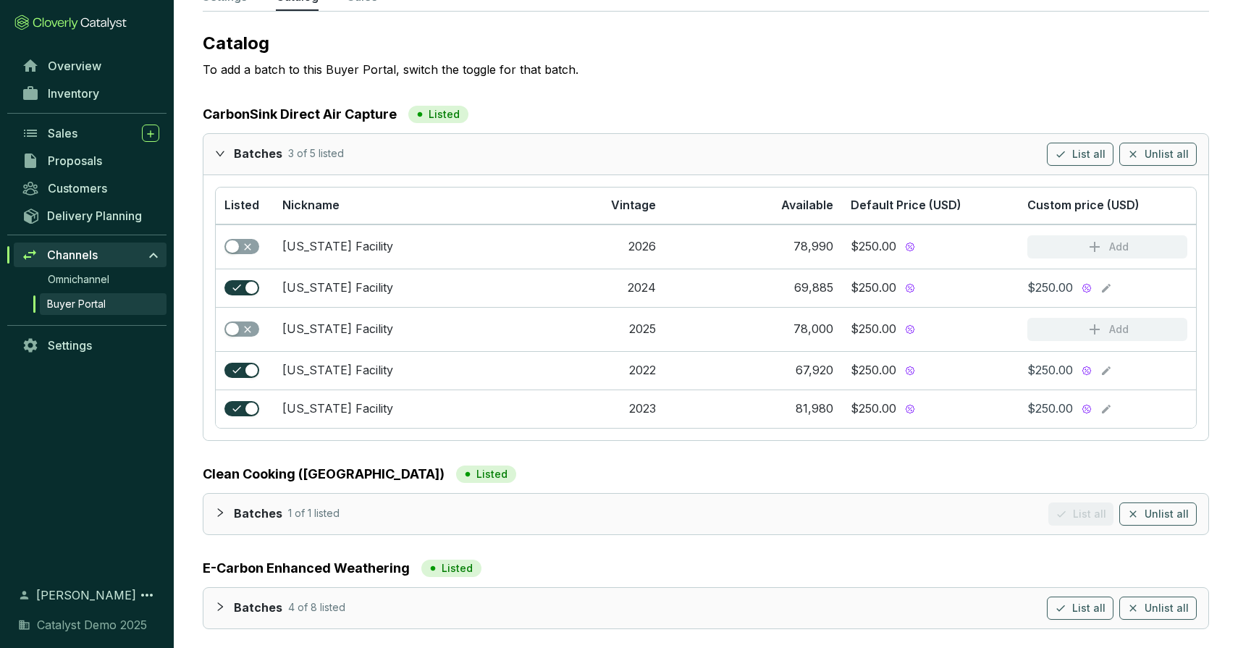
click at [219, 154] on icon "expanded" at bounding box center [220, 153] width 10 height 10
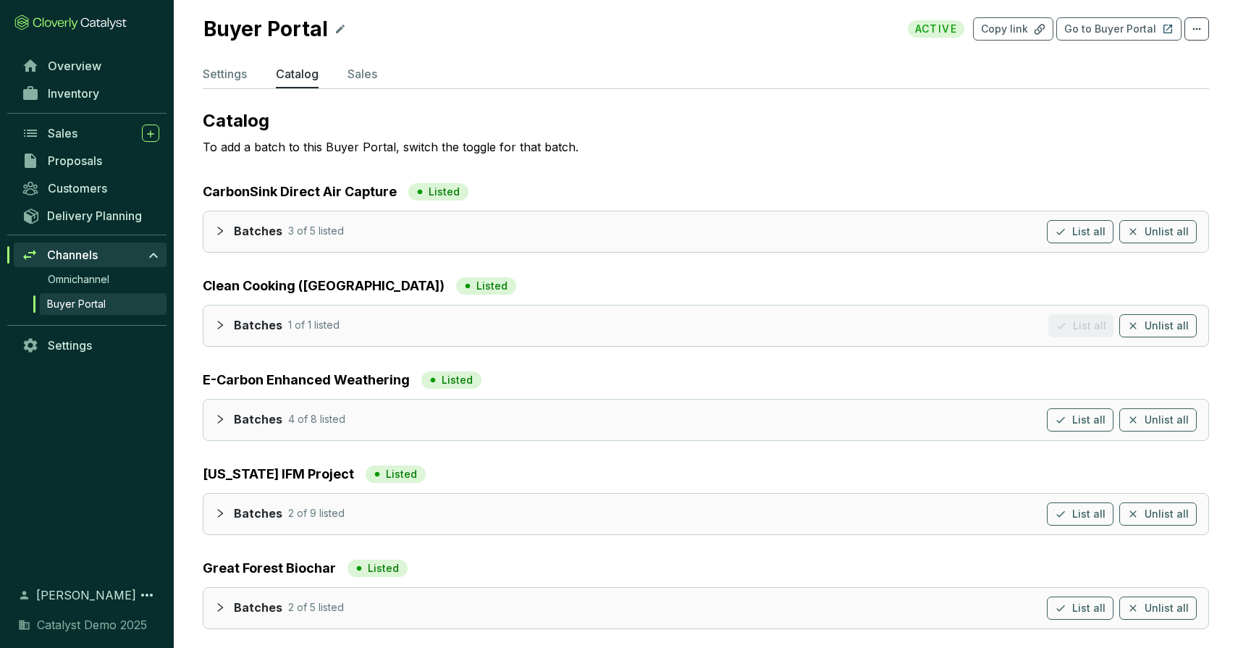
scroll to position [0, 0]
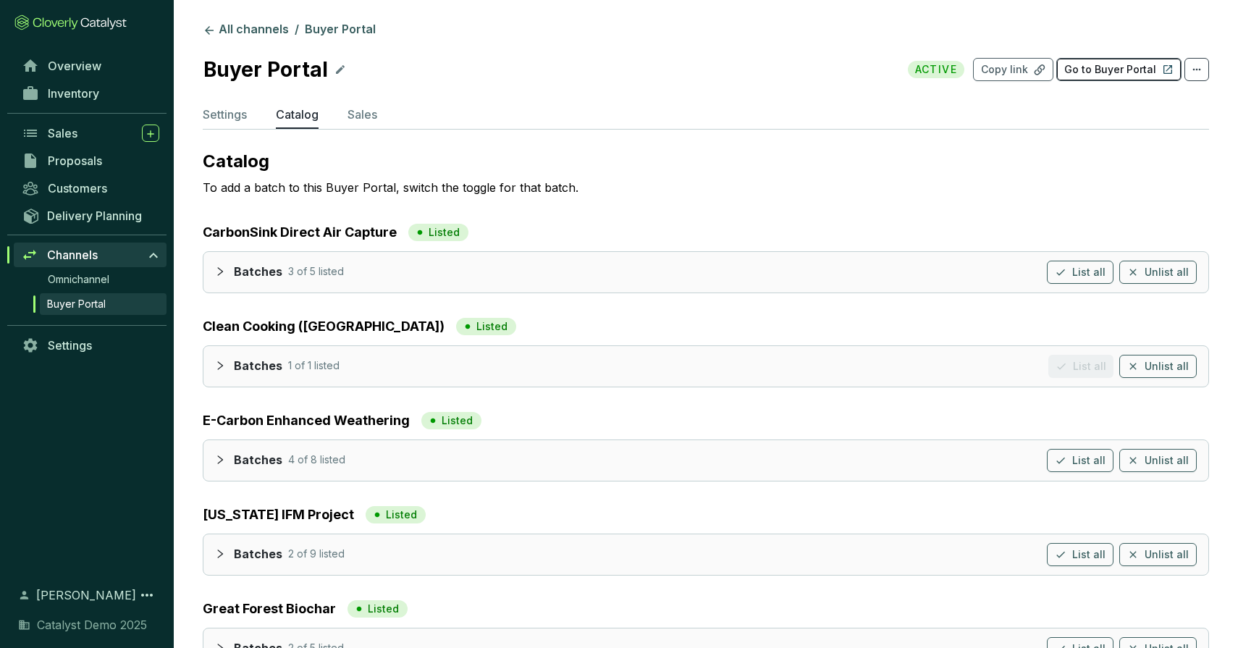
click at [1106, 67] on p "Go to Buyer Portal" at bounding box center [1110, 69] width 92 height 14
click at [244, 112] on p "Settings" at bounding box center [225, 114] width 44 height 17
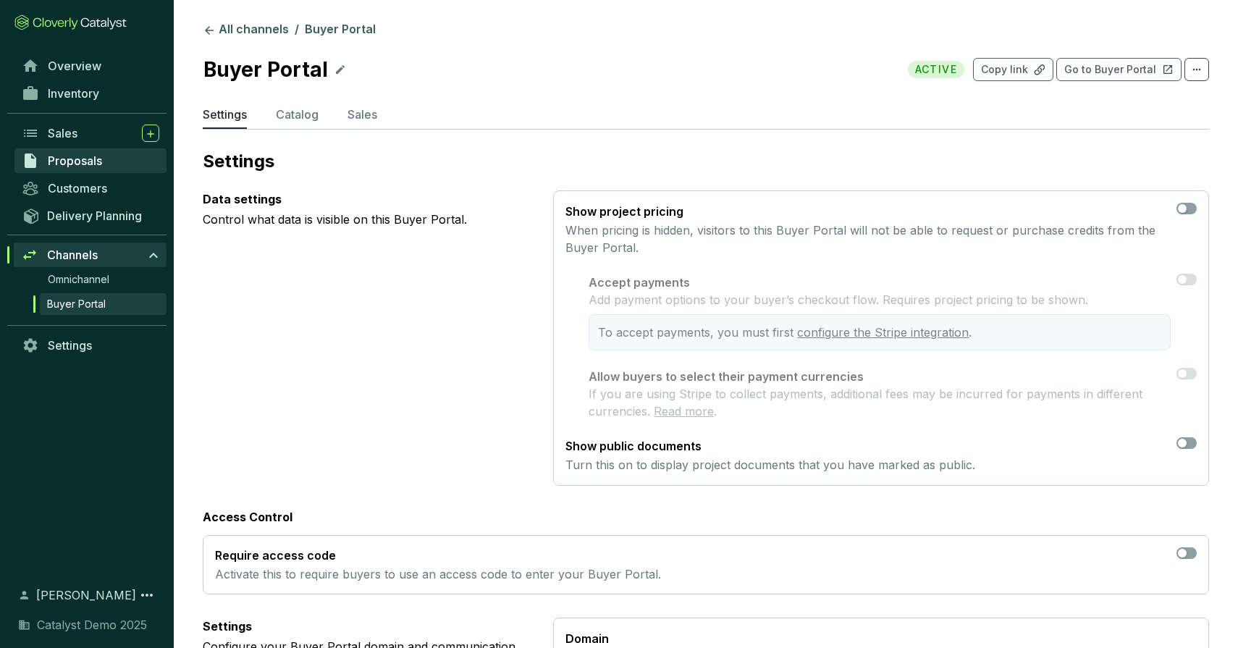
click at [103, 162] on link "Proposals" at bounding box center [90, 160] width 152 height 25
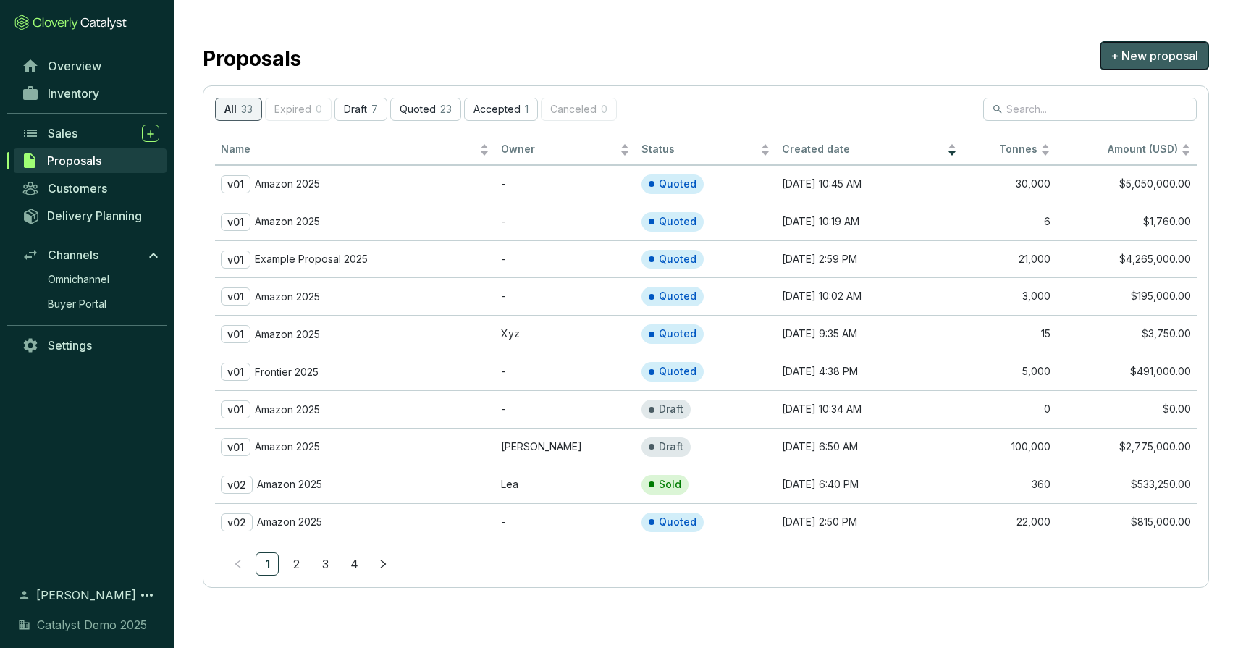
click at [1150, 57] on span "+ New proposal" at bounding box center [1155, 55] width 88 height 17
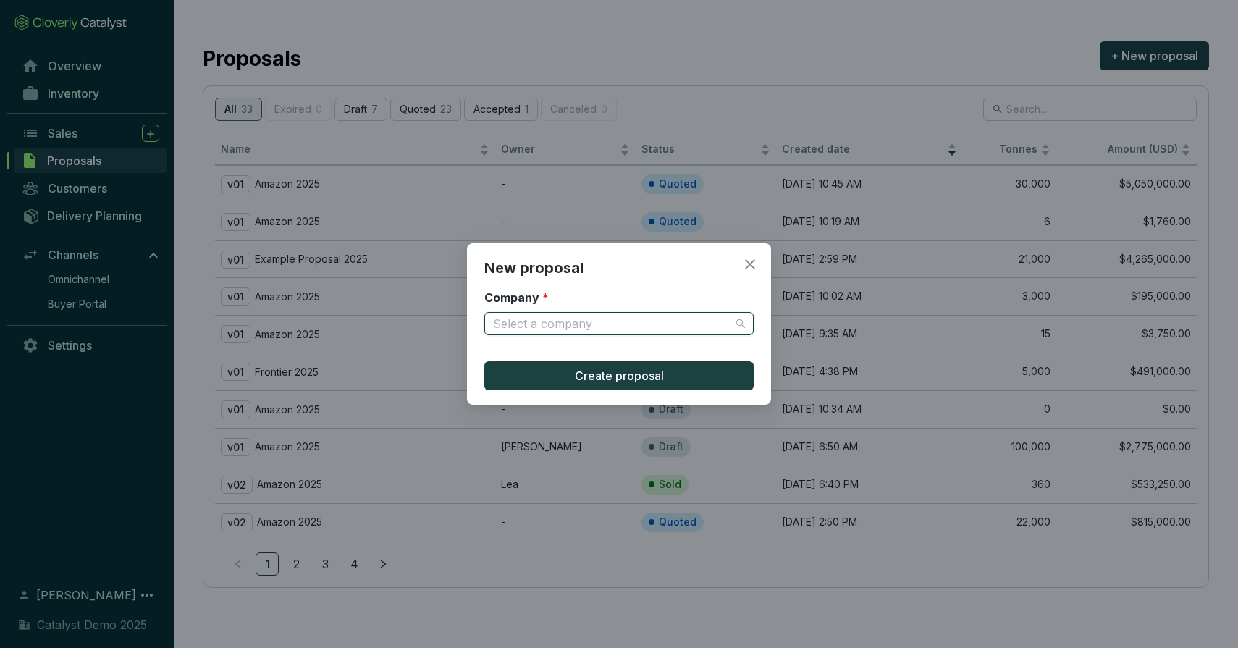
drag, startPoint x: 641, startPoint y: 328, endPoint x: 633, endPoint y: 324, distance: 9.1
click at [639, 327] on input "Company *" at bounding box center [612, 324] width 238 height 22
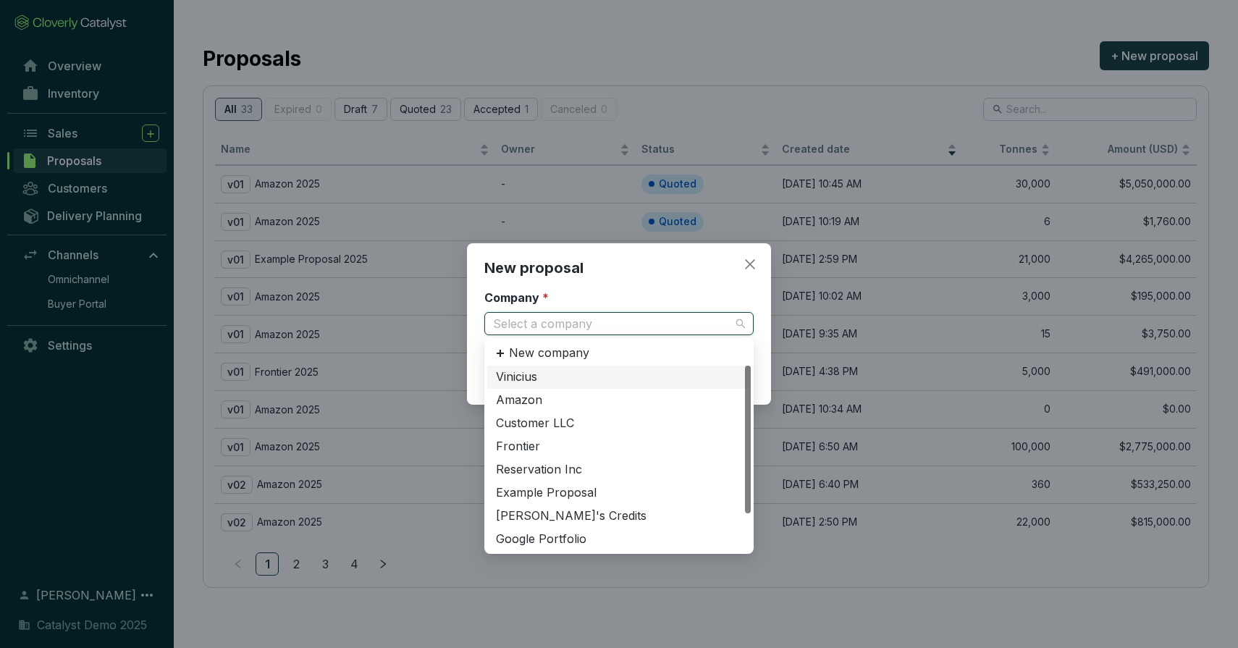
click at [558, 375] on div "Vinicius" at bounding box center [619, 377] width 246 height 16
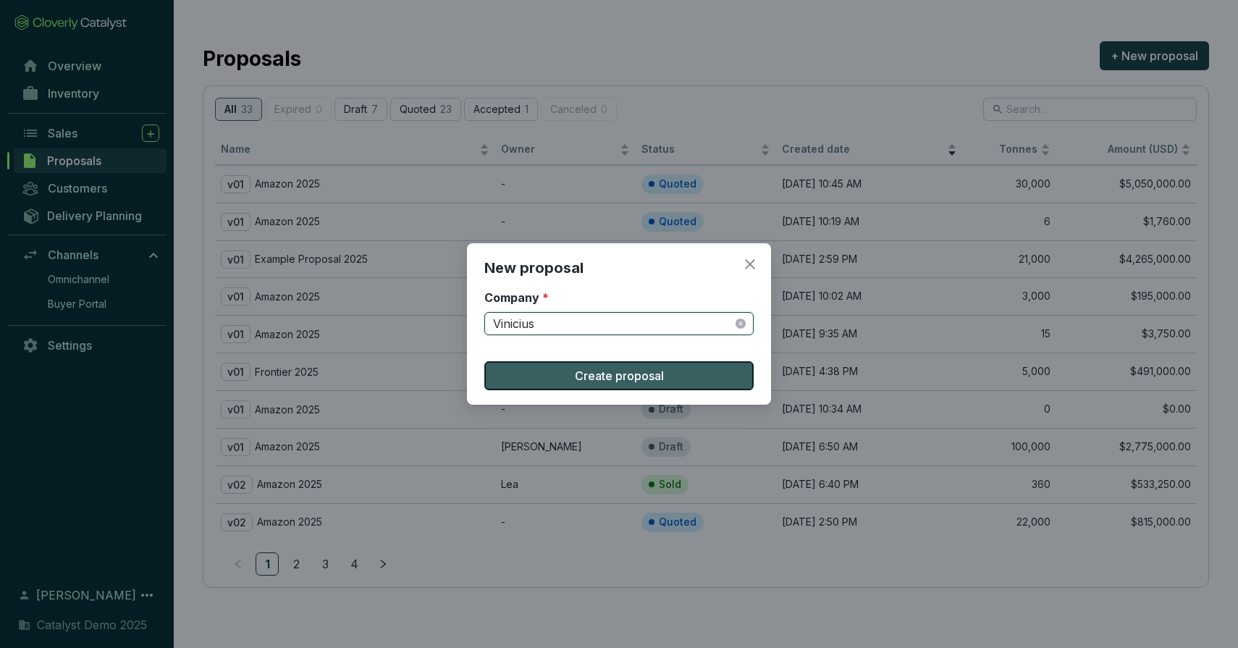
click at [610, 371] on span "Create proposal" at bounding box center [619, 375] width 89 height 17
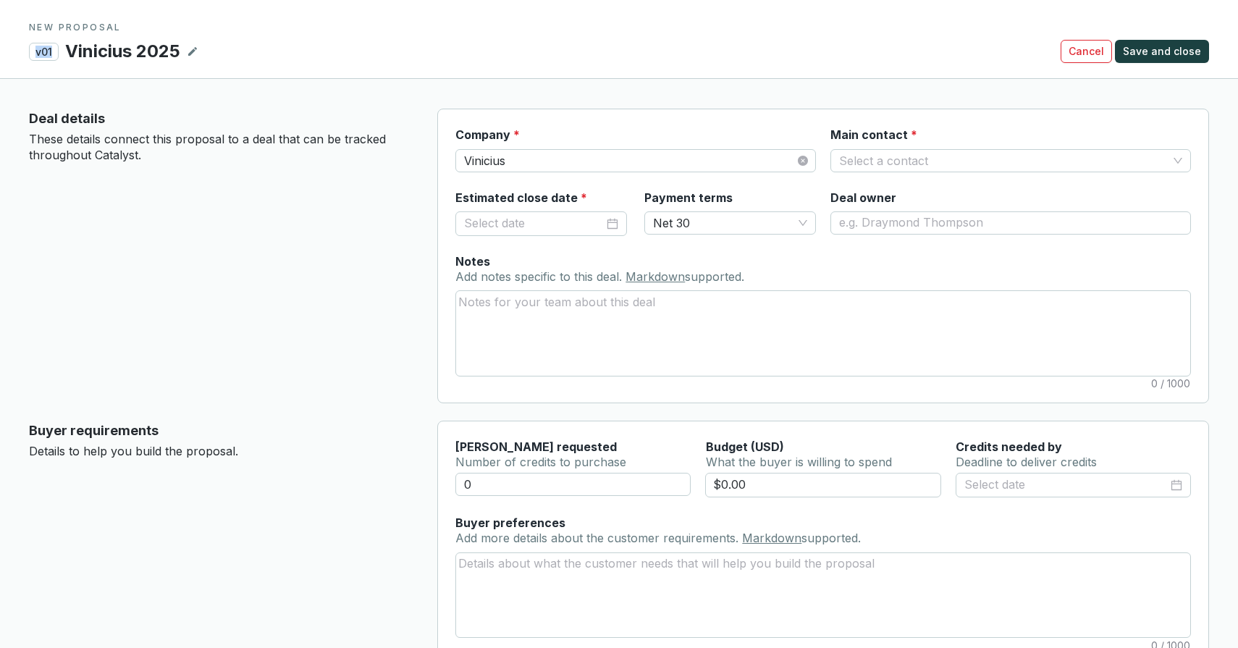
drag, startPoint x: 53, startPoint y: 52, endPoint x: 28, endPoint y: 48, distance: 25.0
click at [25, 49] on section "NEW PROPOSAL v01 Vinicius 2025 Cancel Save and close" at bounding box center [619, 39] width 1238 height 79
click at [402, 209] on div "Deal details These details connect this proposal to a deal that can be tracked …" at bounding box center [221, 256] width 385 height 295
click at [744, 216] on span "Net 30" at bounding box center [730, 223] width 154 height 22
click at [389, 243] on div "Deal details These details connect this proposal to a deal that can be tracked …" at bounding box center [221, 256] width 385 height 295
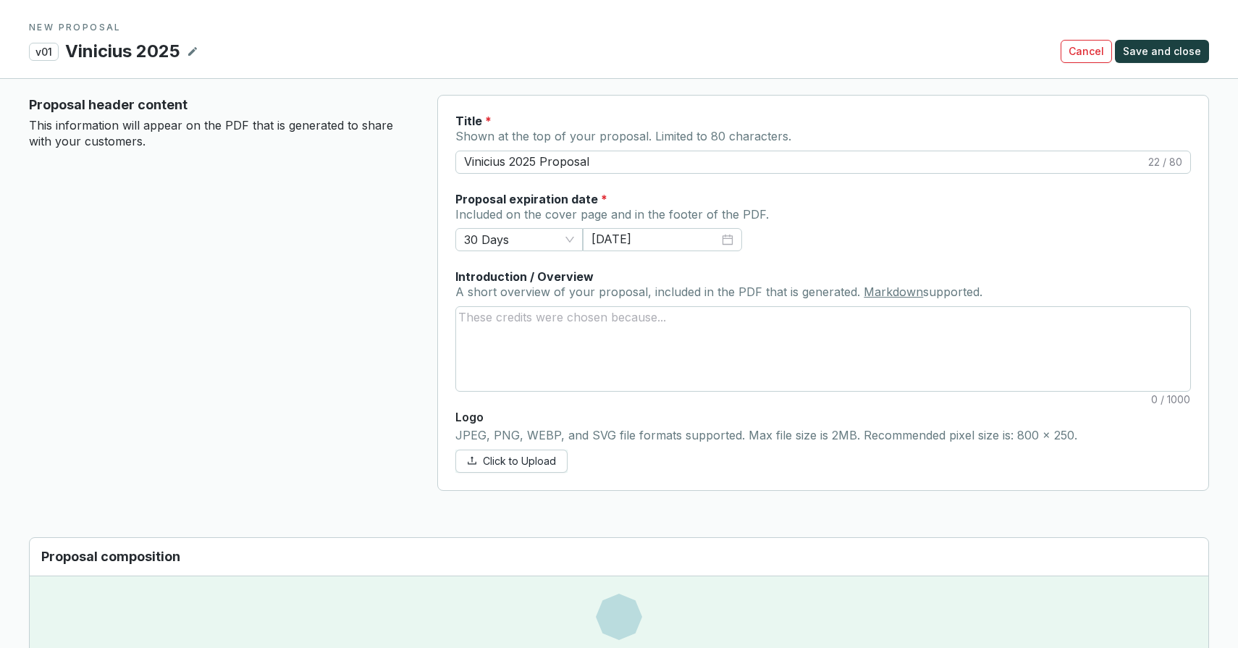
scroll to position [589, 0]
click at [527, 242] on span "30 Days" at bounding box center [519, 238] width 110 height 22
click at [374, 246] on div "Proposal header content This information will appear on the PDF that is generat…" at bounding box center [221, 291] width 385 height 396
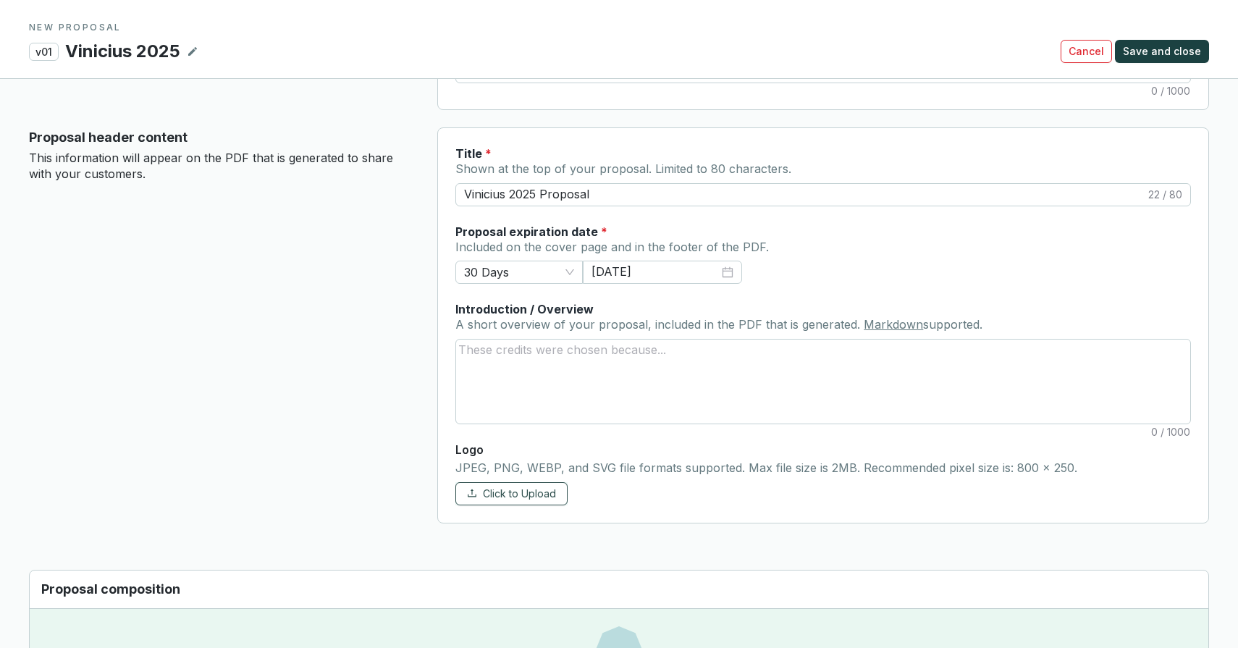
scroll to position [551, 0]
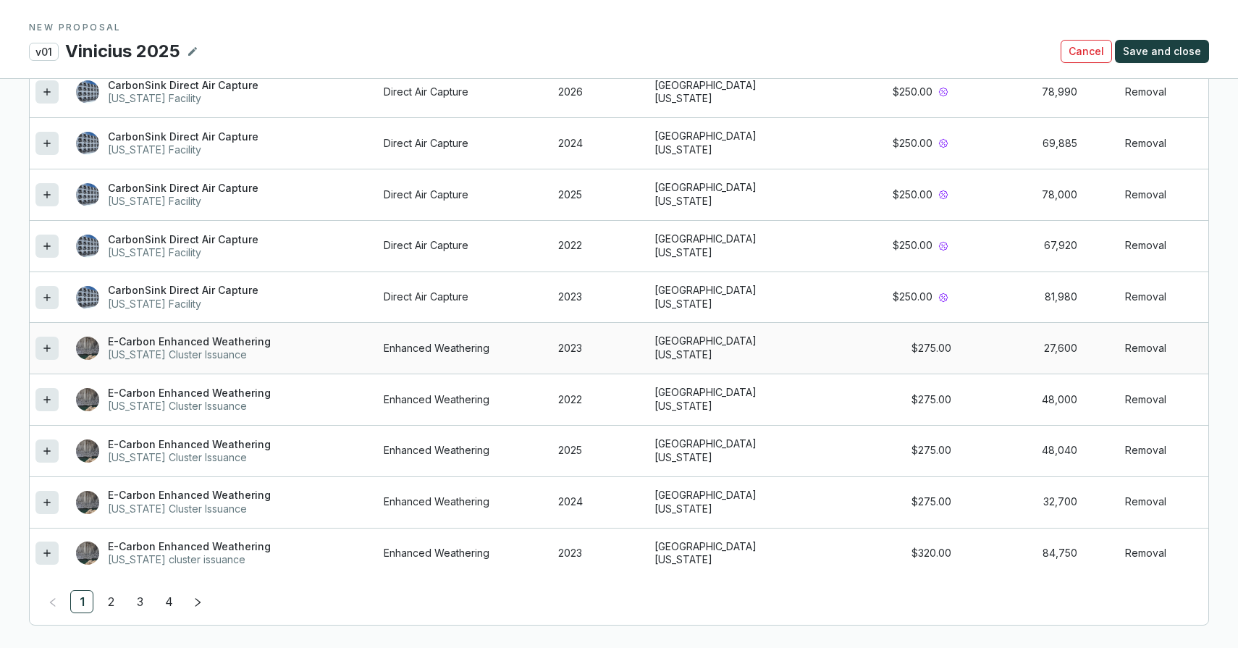
click at [45, 342] on icon at bounding box center [47, 348] width 12 height 17
click at [107, 592] on link "2" at bounding box center [111, 603] width 22 height 22
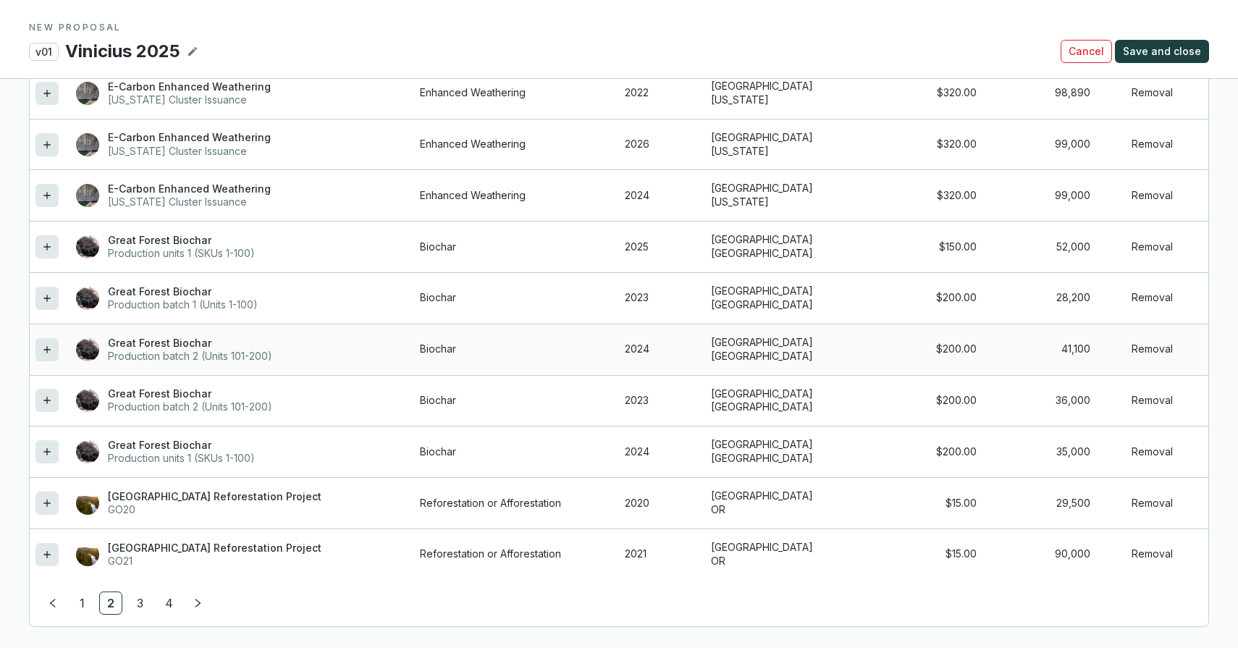
click at [44, 352] on icon at bounding box center [47, 349] width 12 height 17
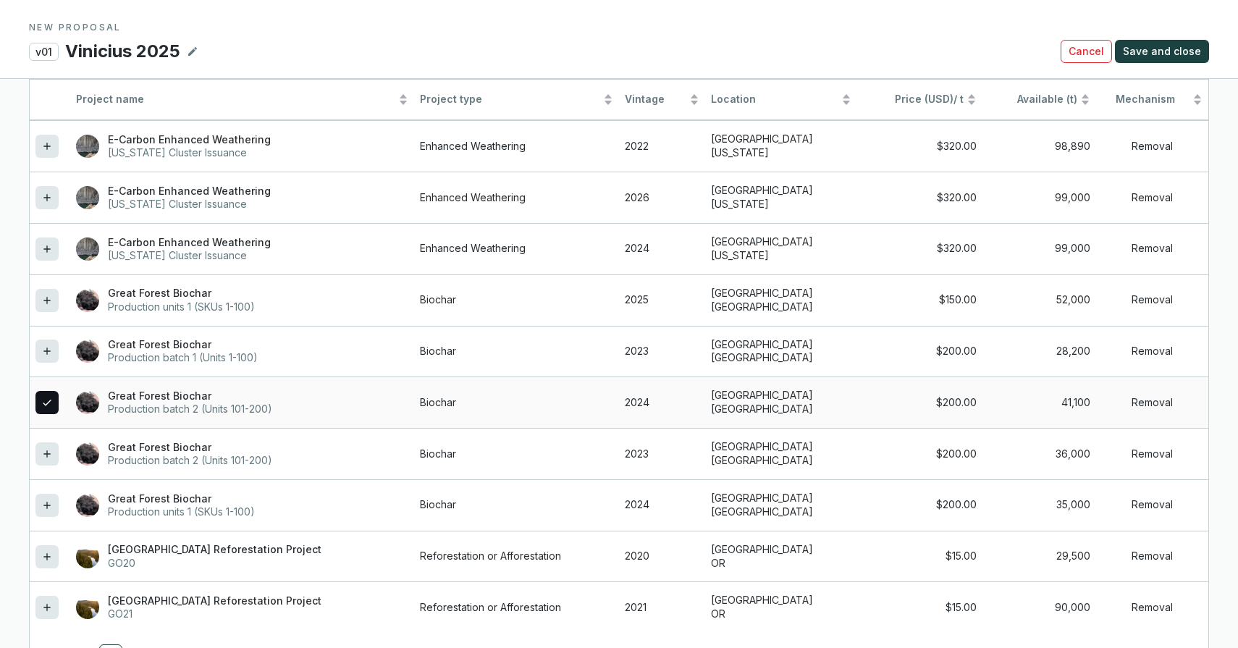
scroll to position [1403, 0]
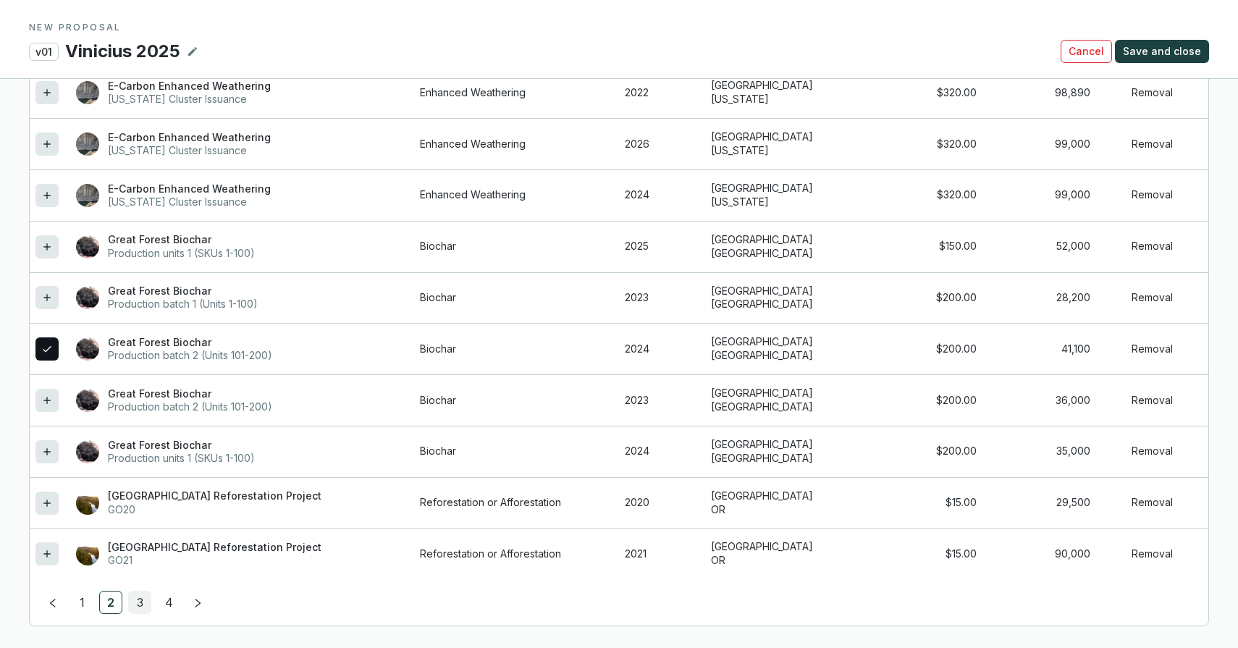
click at [140, 594] on link "3" at bounding box center [140, 603] width 22 height 22
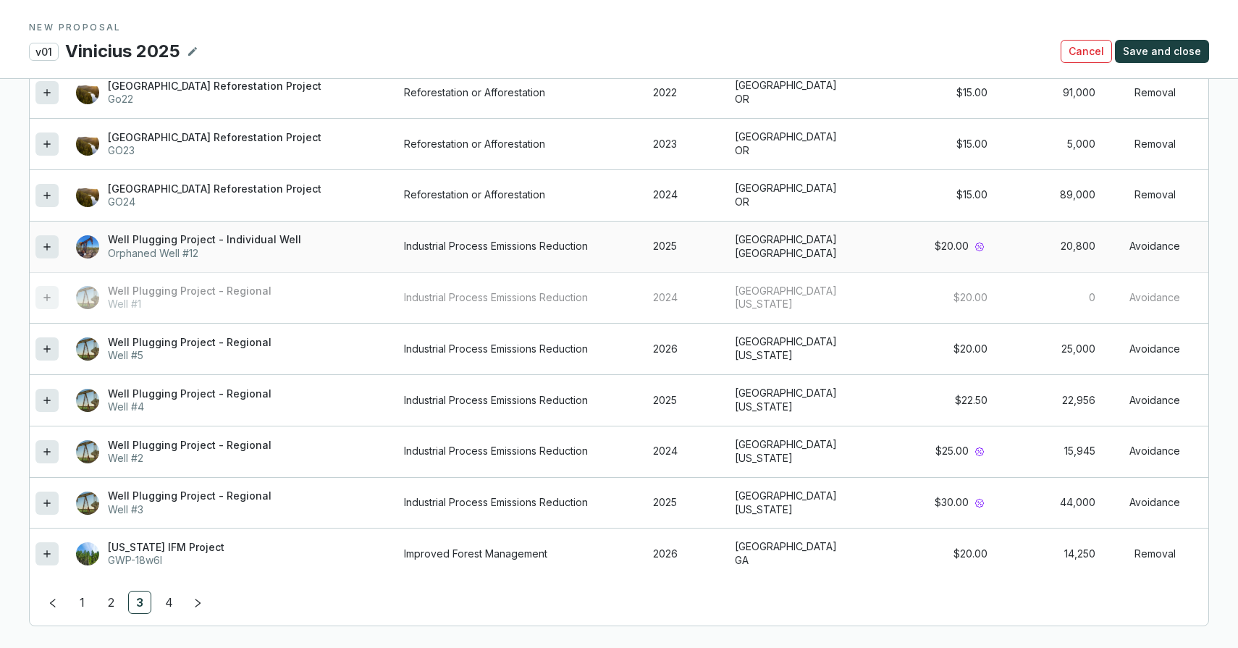
click at [44, 246] on icon at bounding box center [47, 246] width 12 height 17
click at [44, 146] on icon at bounding box center [47, 144] width 12 height 17
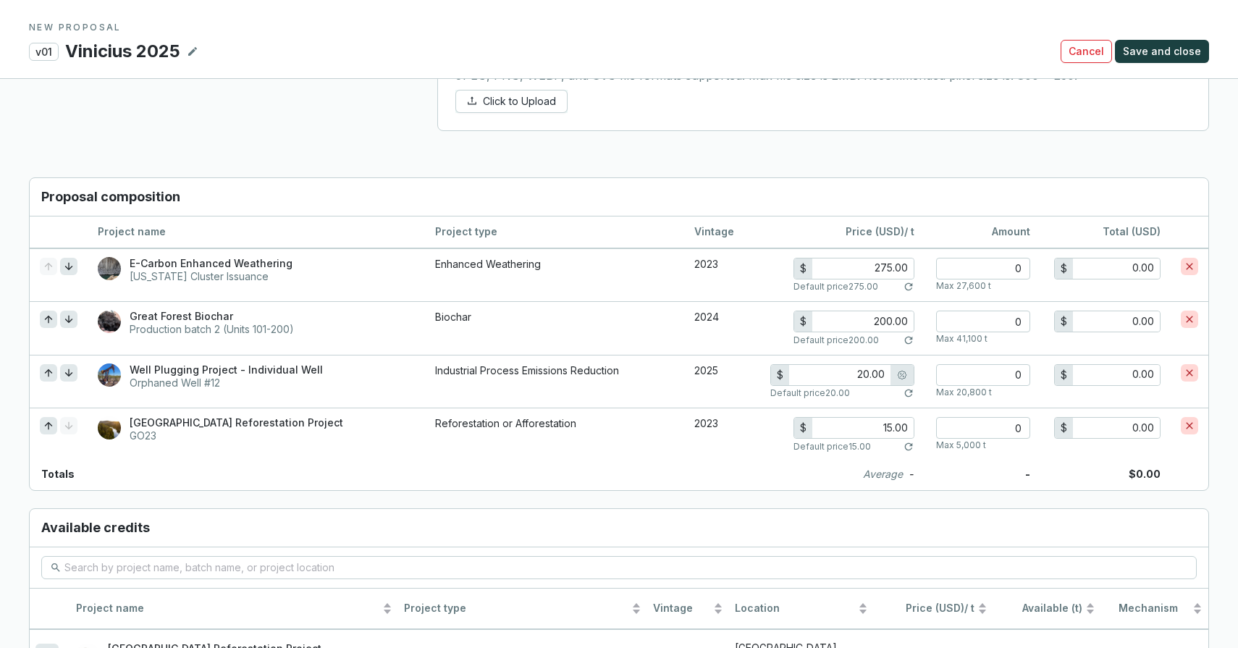
scroll to position [933, 0]
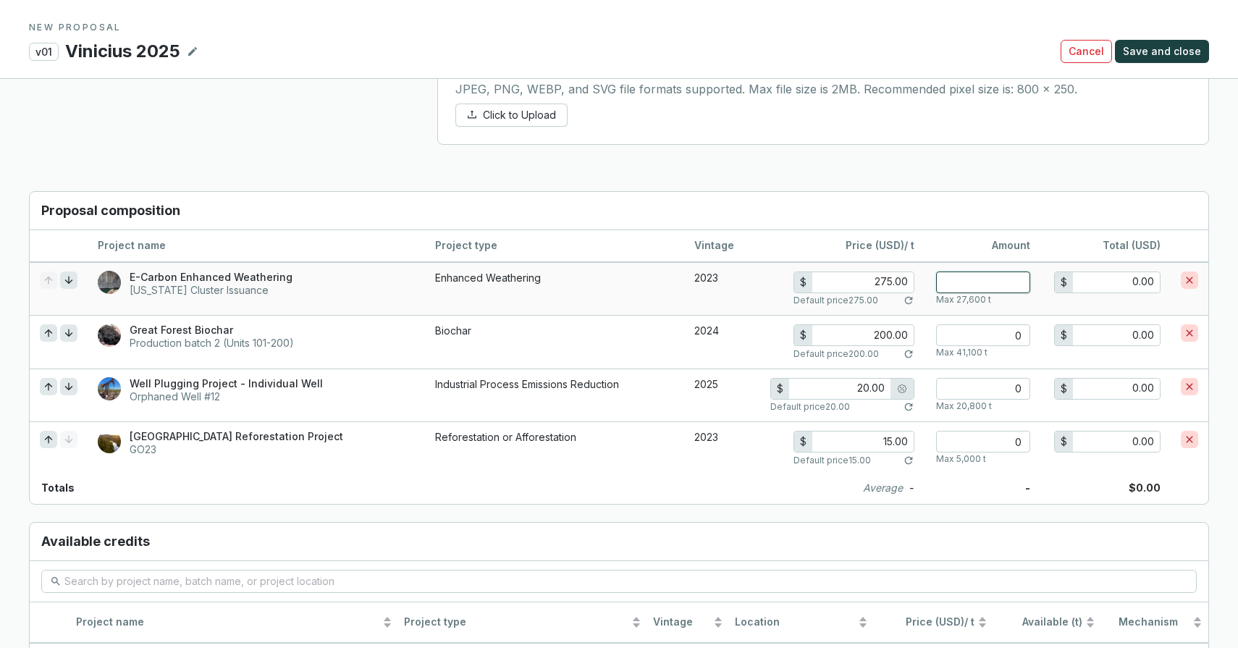
click at [960, 284] on input "number" at bounding box center [983, 283] width 94 height 22
type input "3"
type input "825.00"
type input "30"
type input "8,250.00"
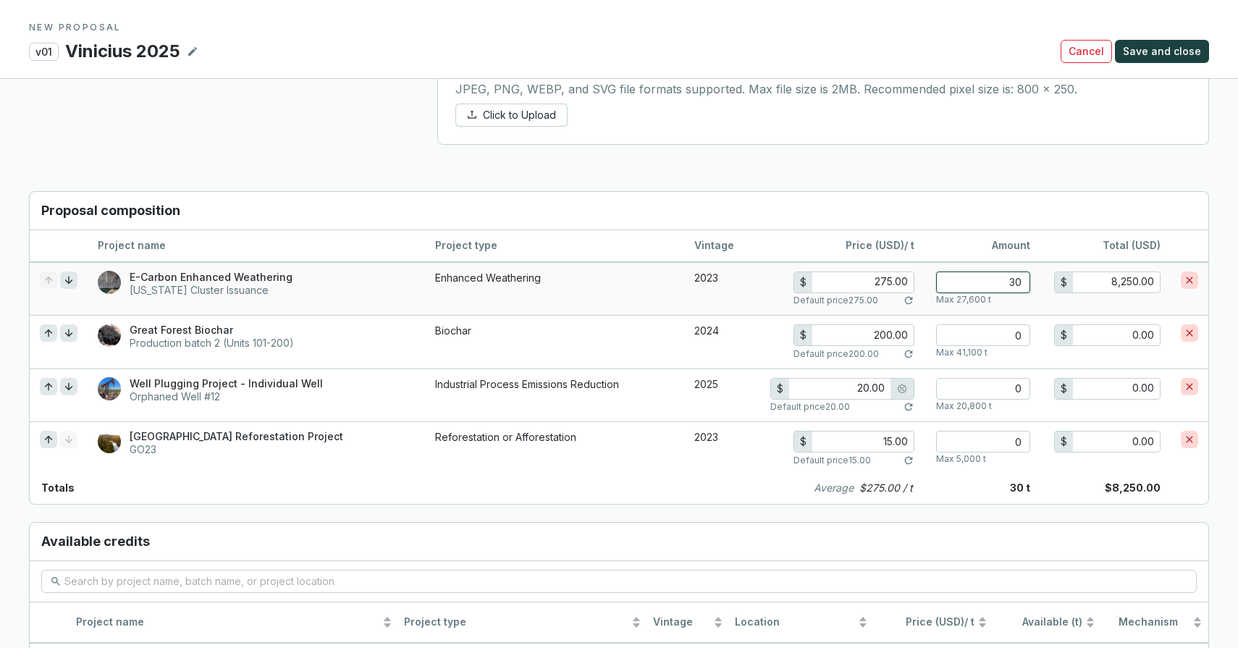
type input "300"
type input "82,500.00"
type input "3000"
type input "825,000.00"
type input "30000"
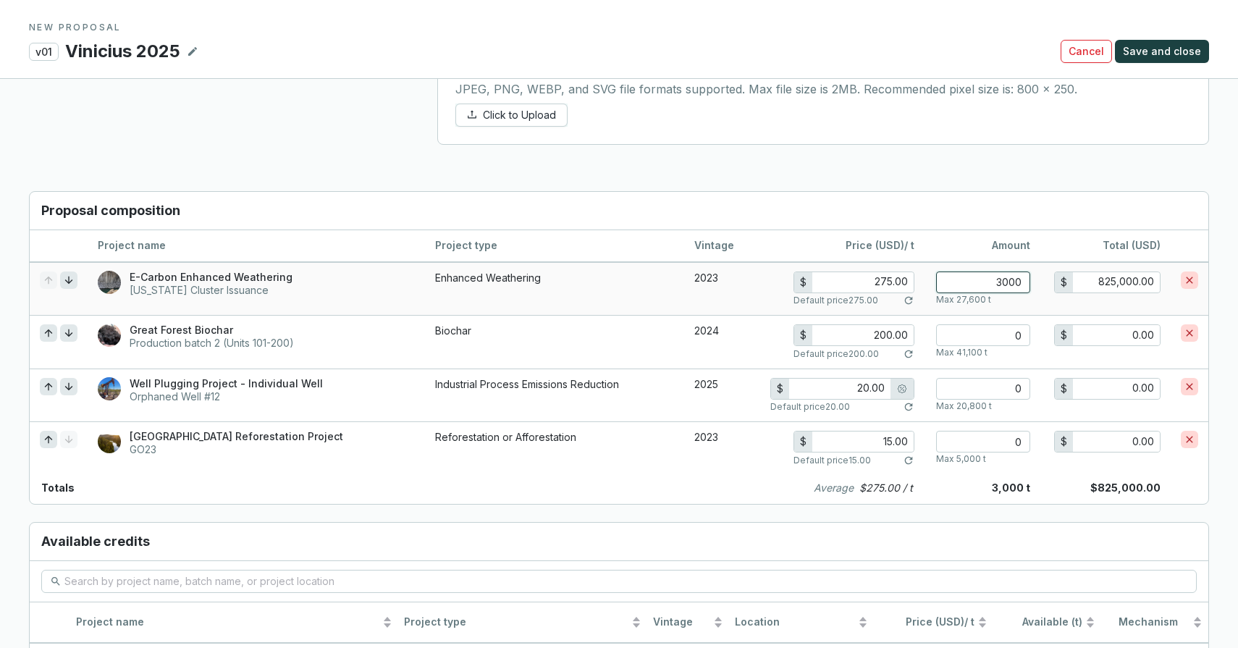
type input "8,250,000.00"
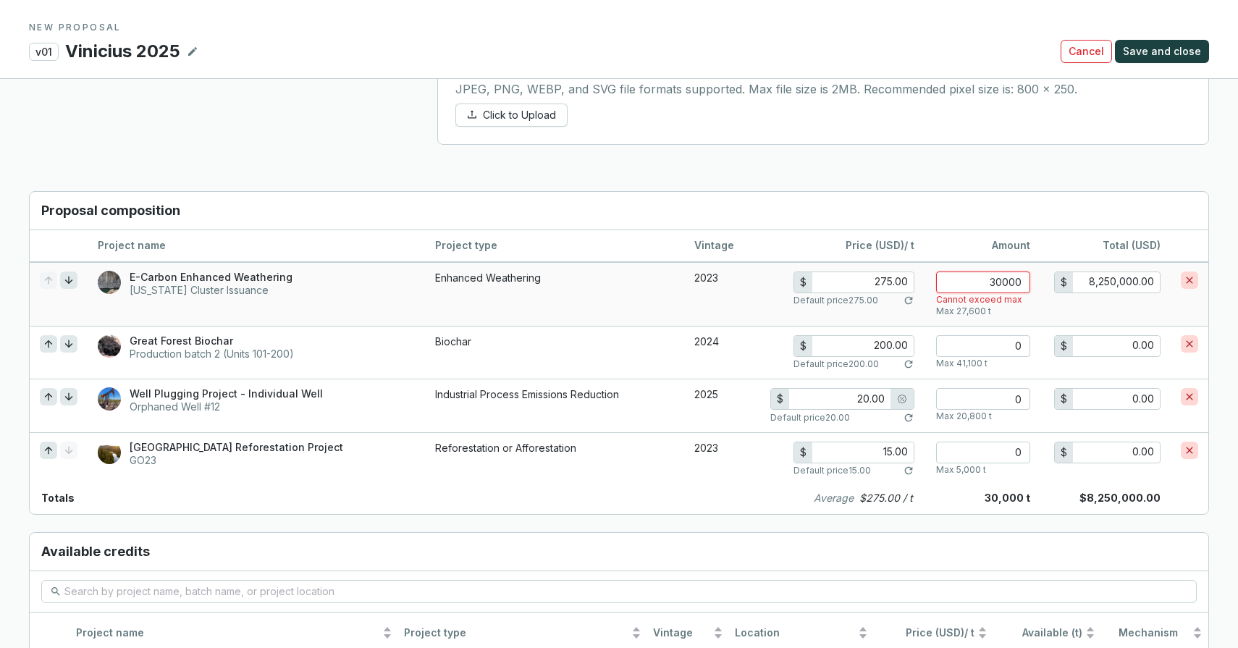
type input "3000"
type input "825,000.00"
type input "300"
type input "82,500.00"
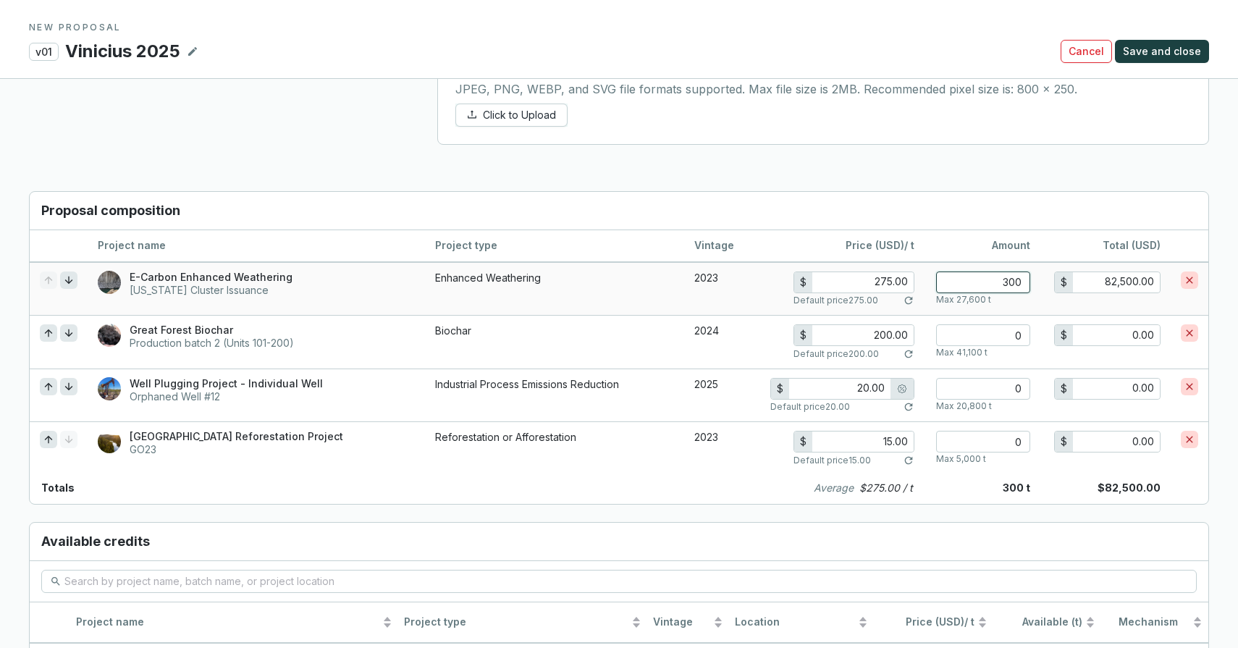
type input "30"
type input "8,250.00"
type input "3"
type input "825.00"
type input "0"
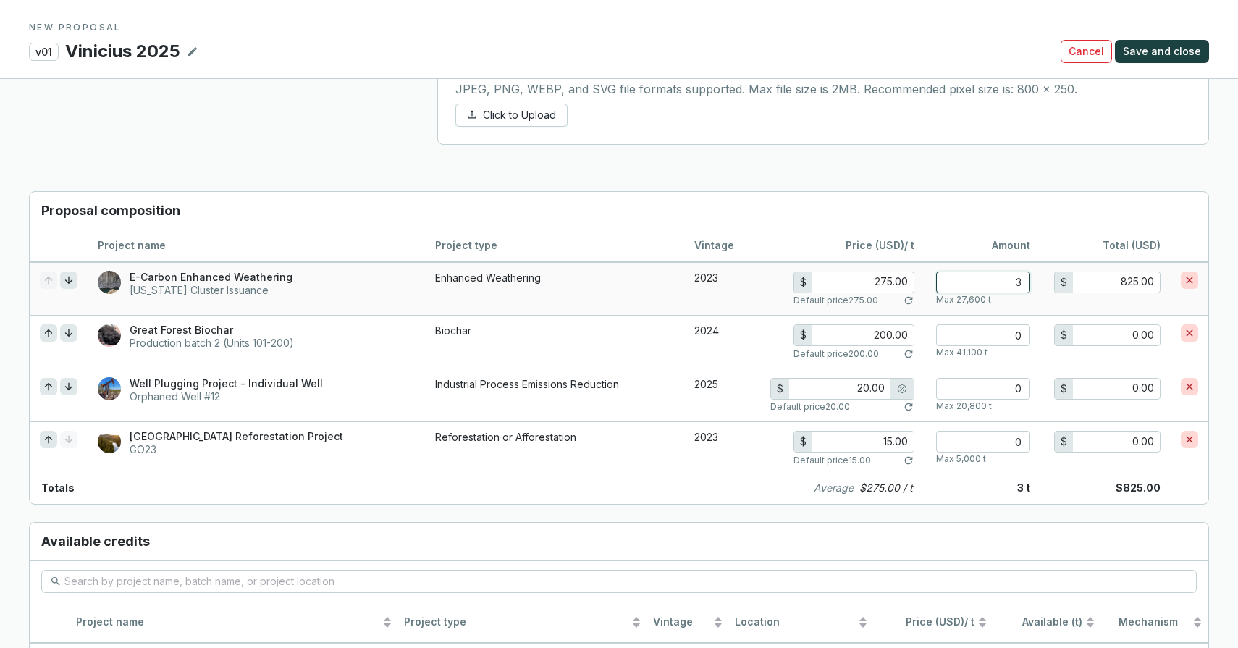
type input "0.00"
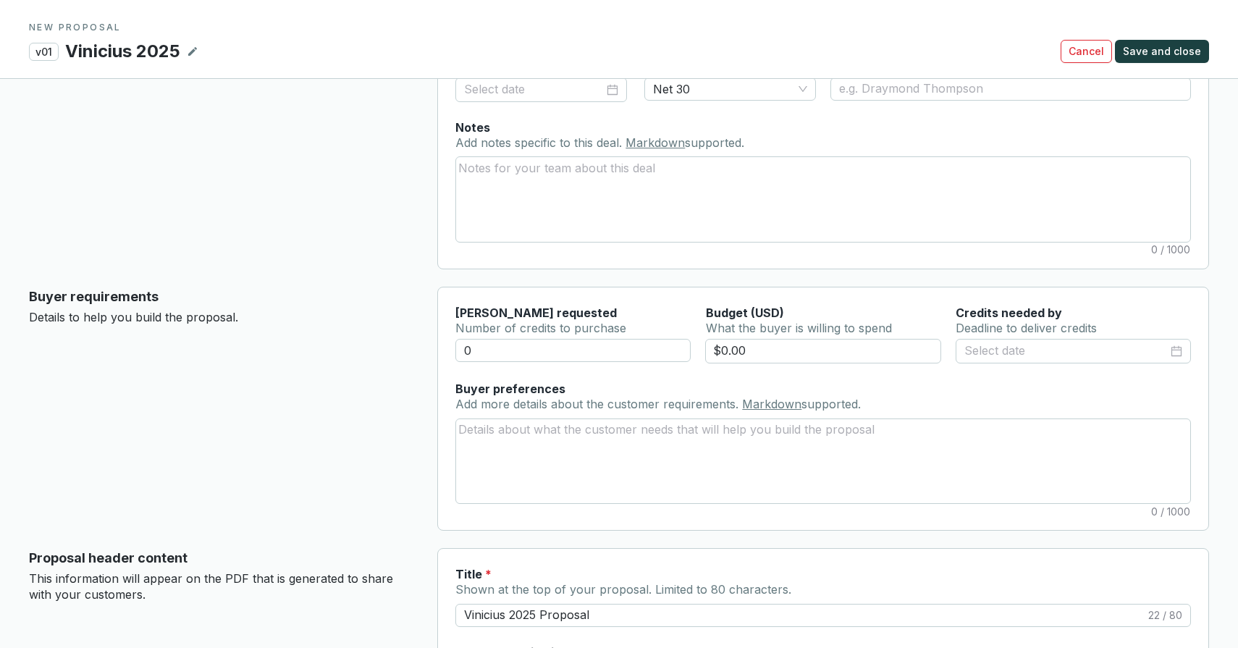
scroll to position [5, 0]
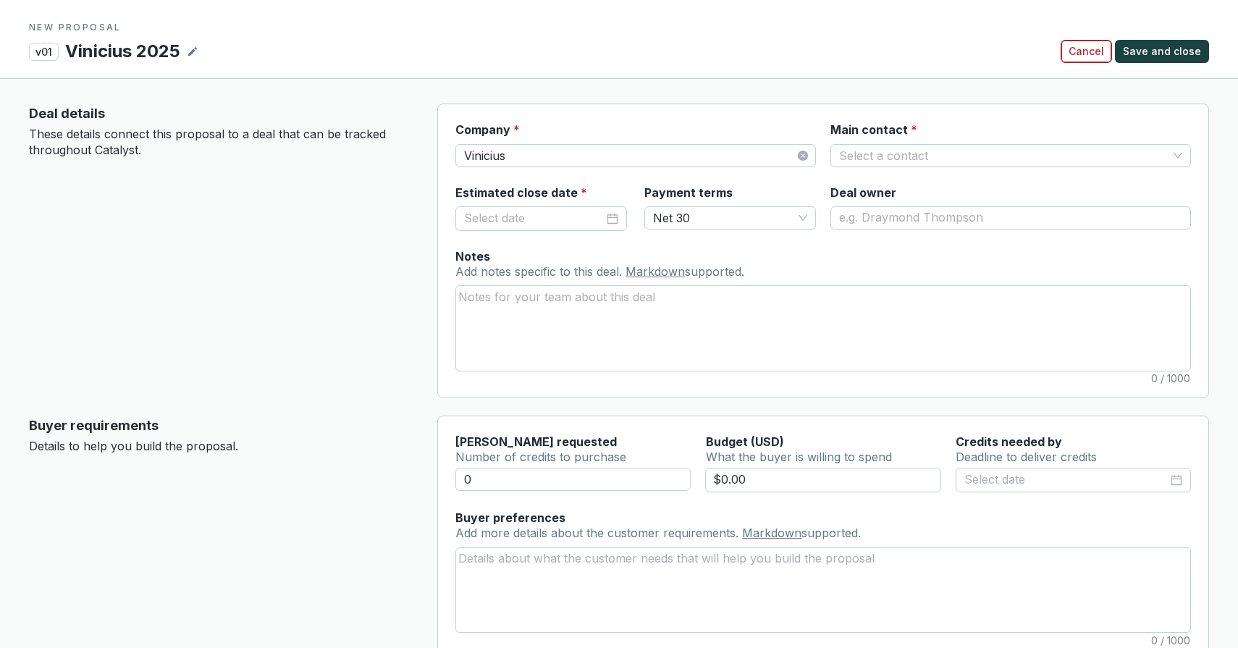
click at [1091, 55] on span "Cancel" at bounding box center [1086, 51] width 35 height 14
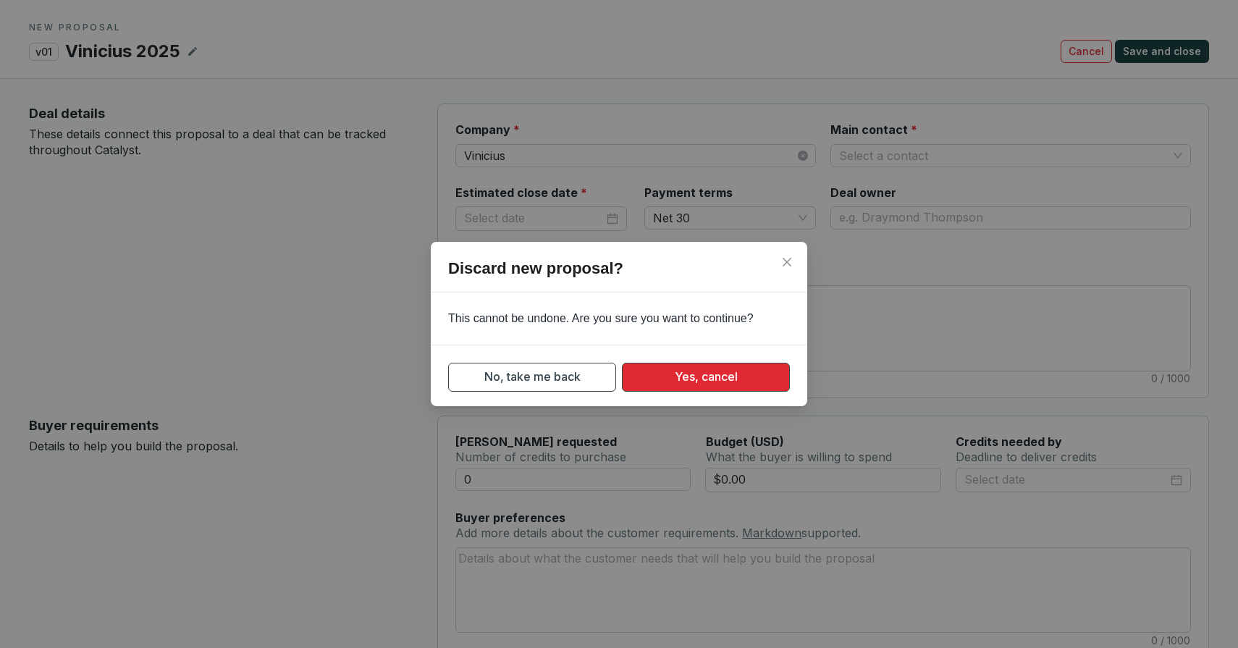
click at [722, 372] on span "Yes, cancel" at bounding box center [706, 377] width 63 height 18
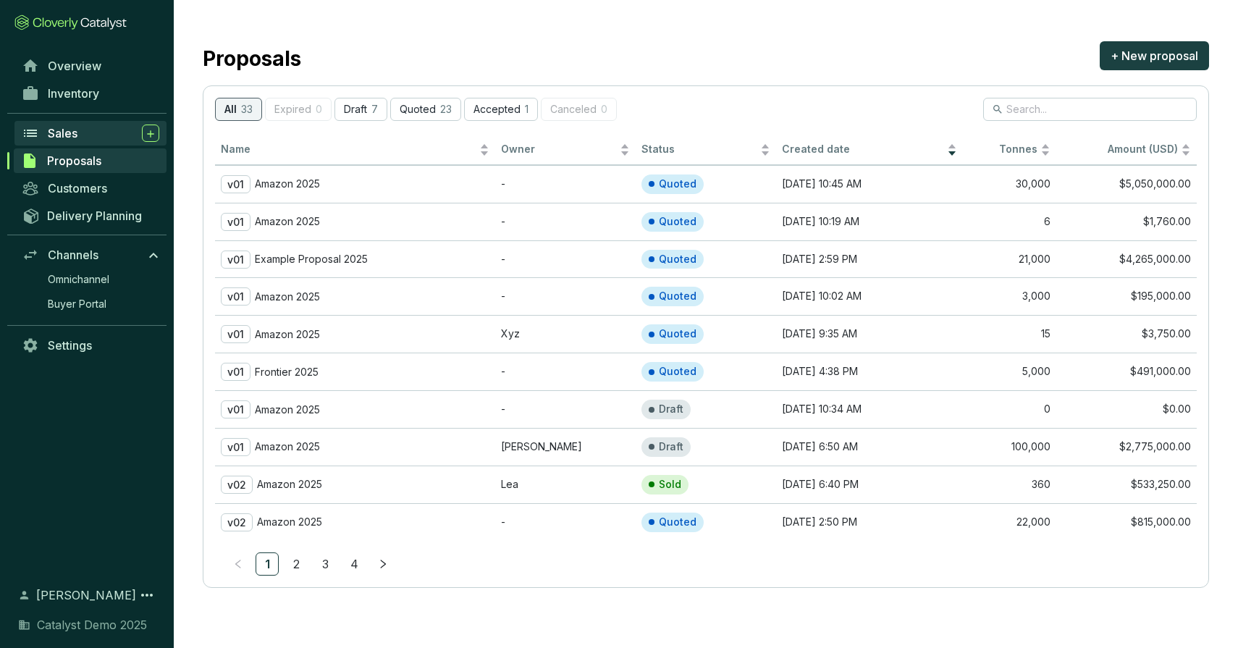
click at [62, 135] on span "Sales" at bounding box center [63, 133] width 30 height 14
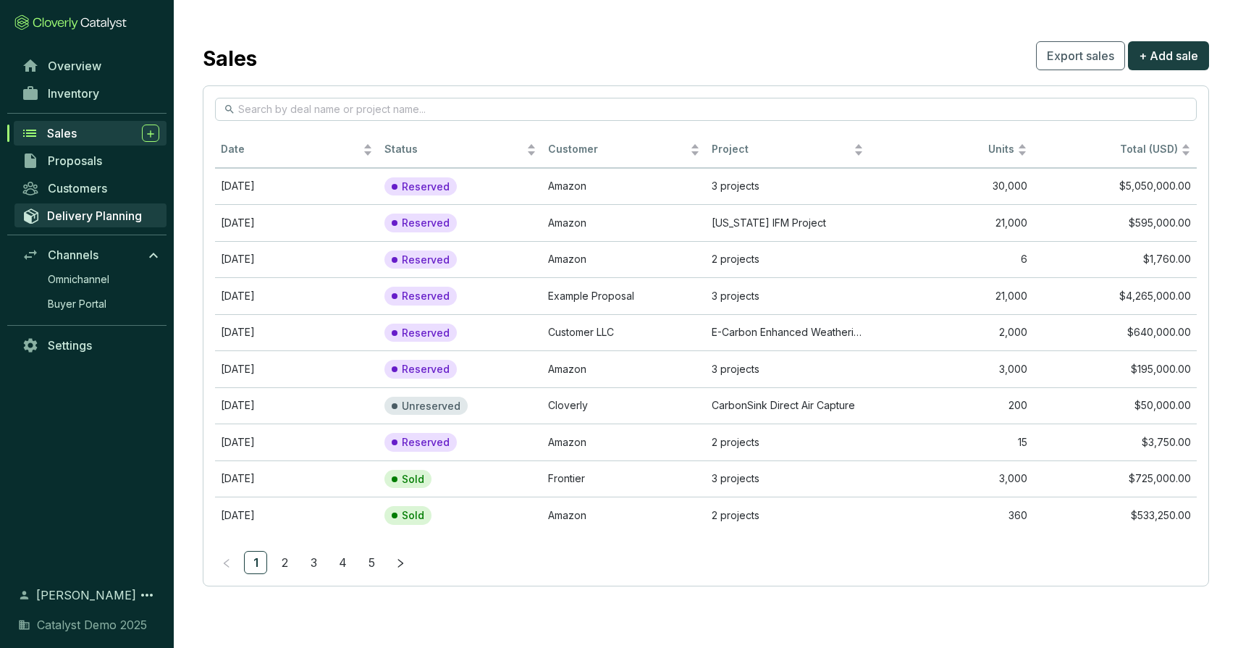
click at [84, 217] on span "Delivery Planning" at bounding box center [94, 216] width 95 height 14
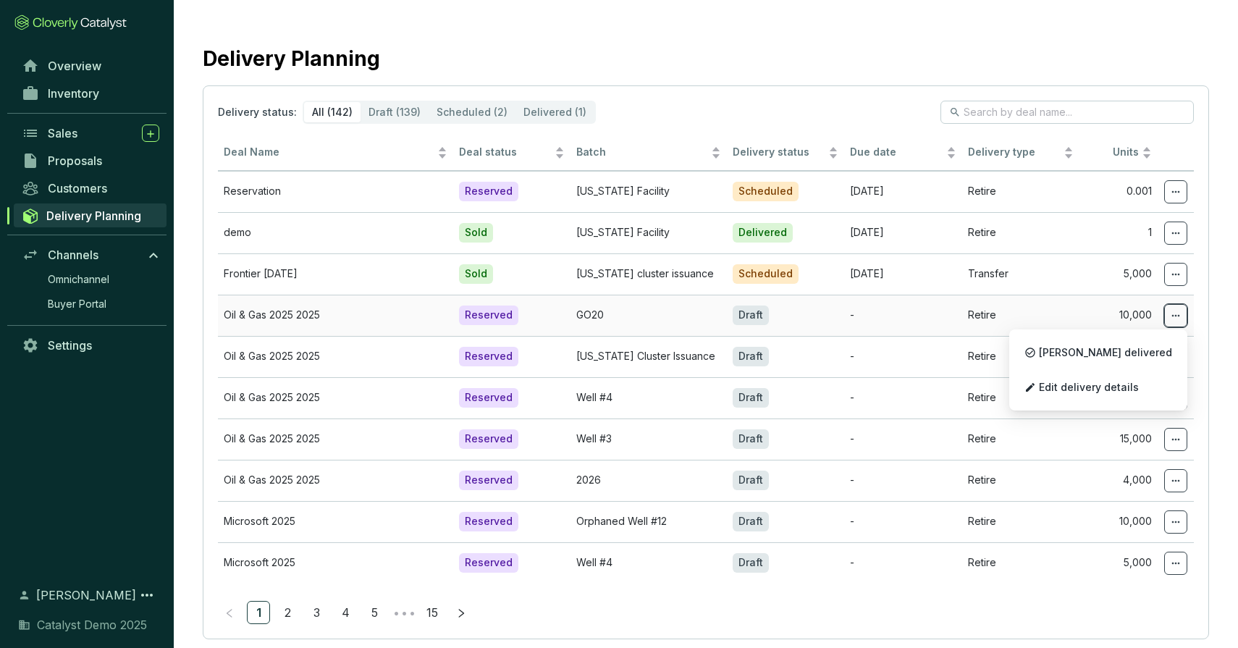
click at [1175, 319] on icon at bounding box center [1176, 315] width 12 height 17
click at [1140, 345] on p "[PERSON_NAME] delivered" at bounding box center [1099, 352] width 164 height 30
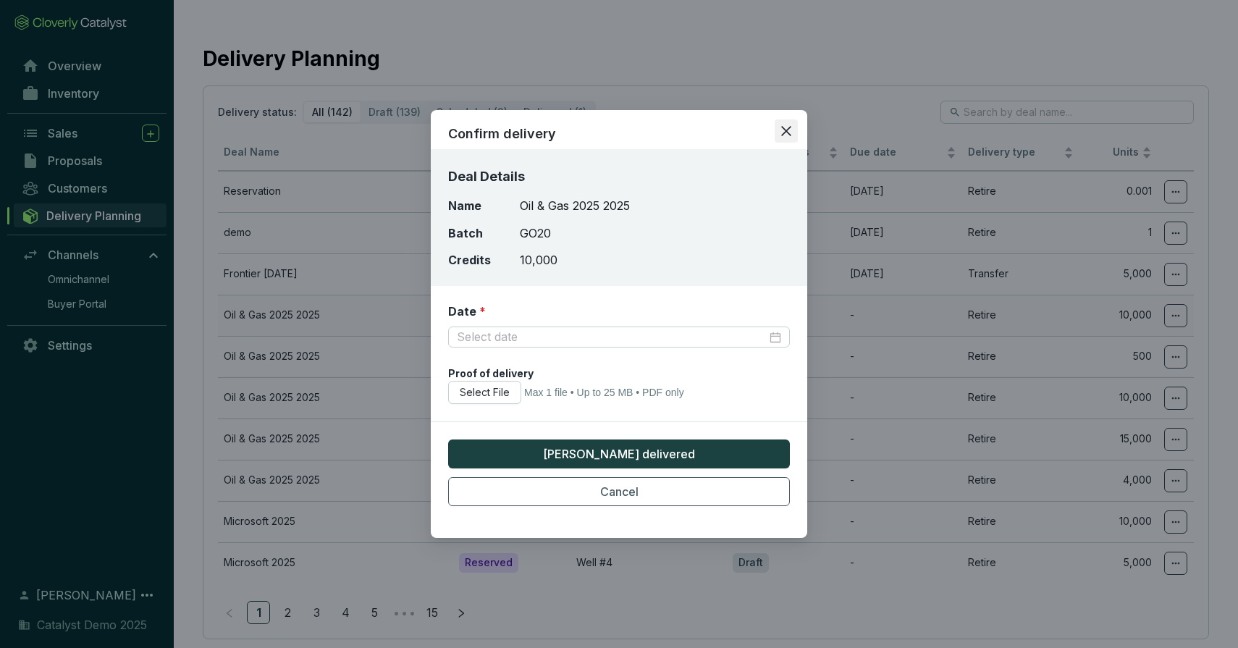
click at [788, 130] on icon "close" at bounding box center [786, 131] width 10 height 10
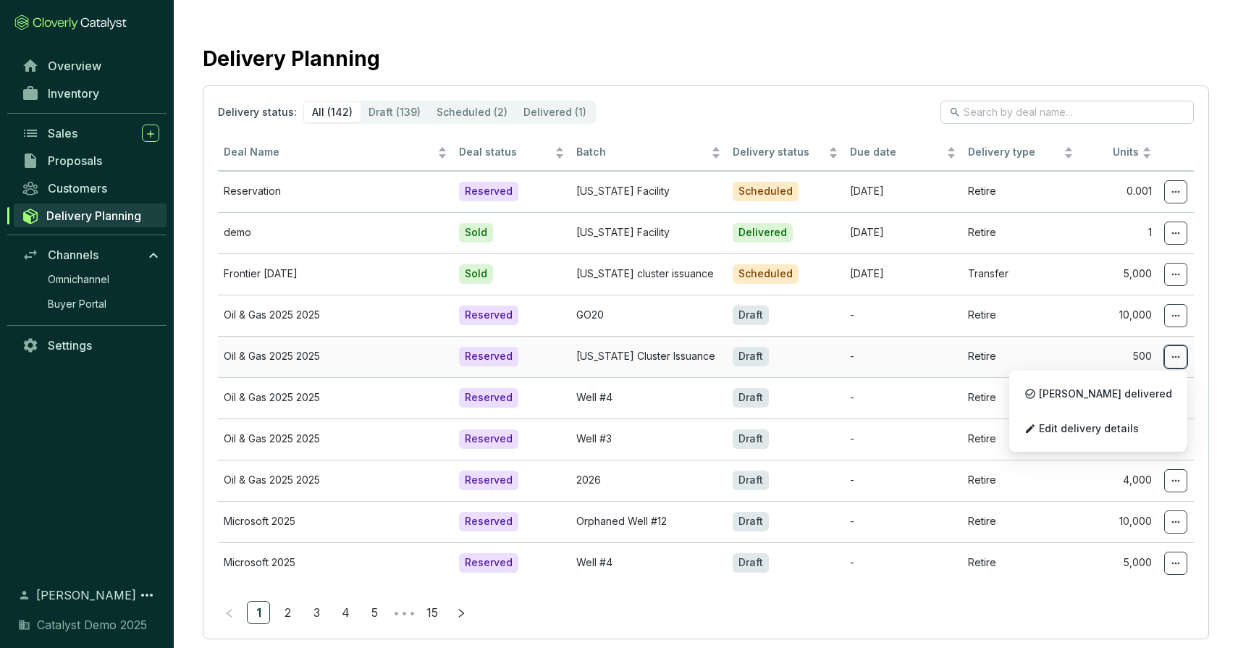
click at [1180, 355] on icon at bounding box center [1176, 356] width 12 height 17
click at [1133, 424] on span "Edit delivery details" at bounding box center [1089, 429] width 100 height 12
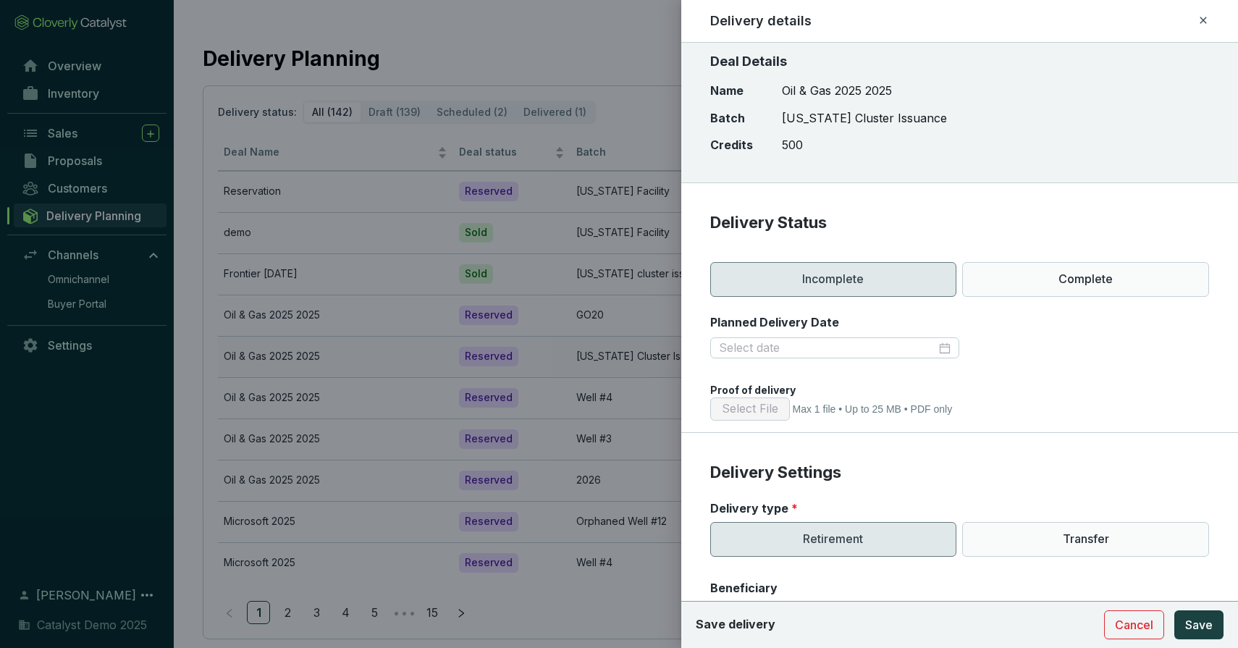
click at [1204, 20] on icon at bounding box center [1204, 20] width 12 height 17
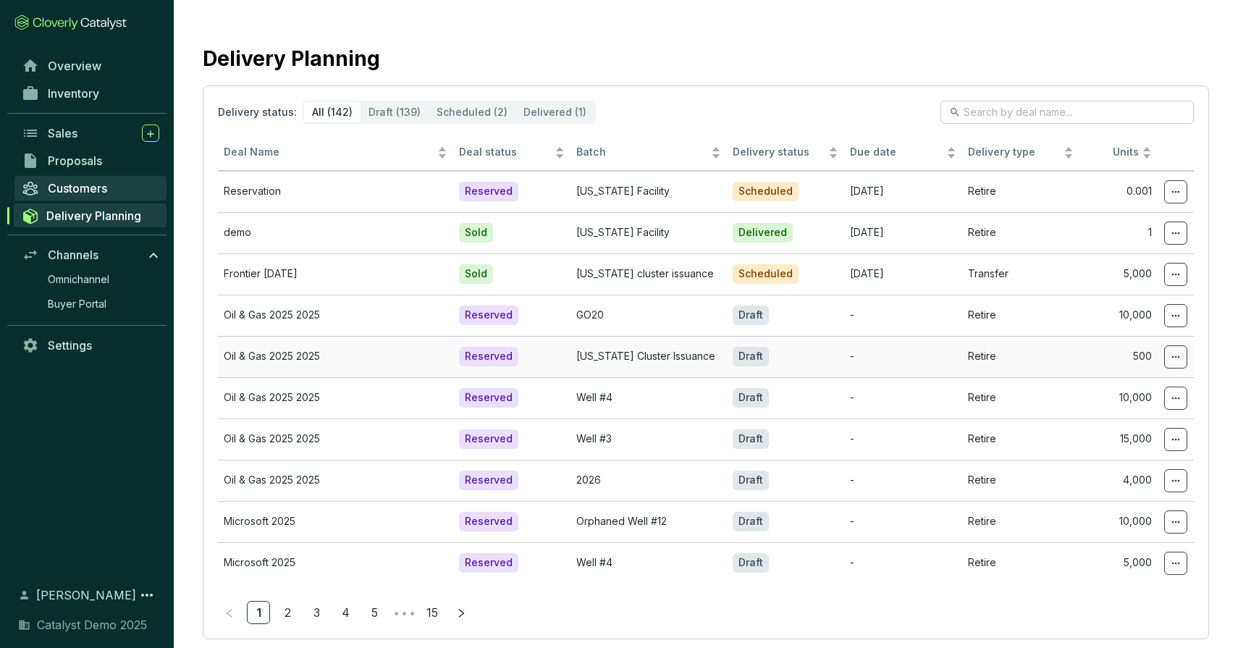
click at [101, 185] on span "Customers" at bounding box center [77, 188] width 59 height 14
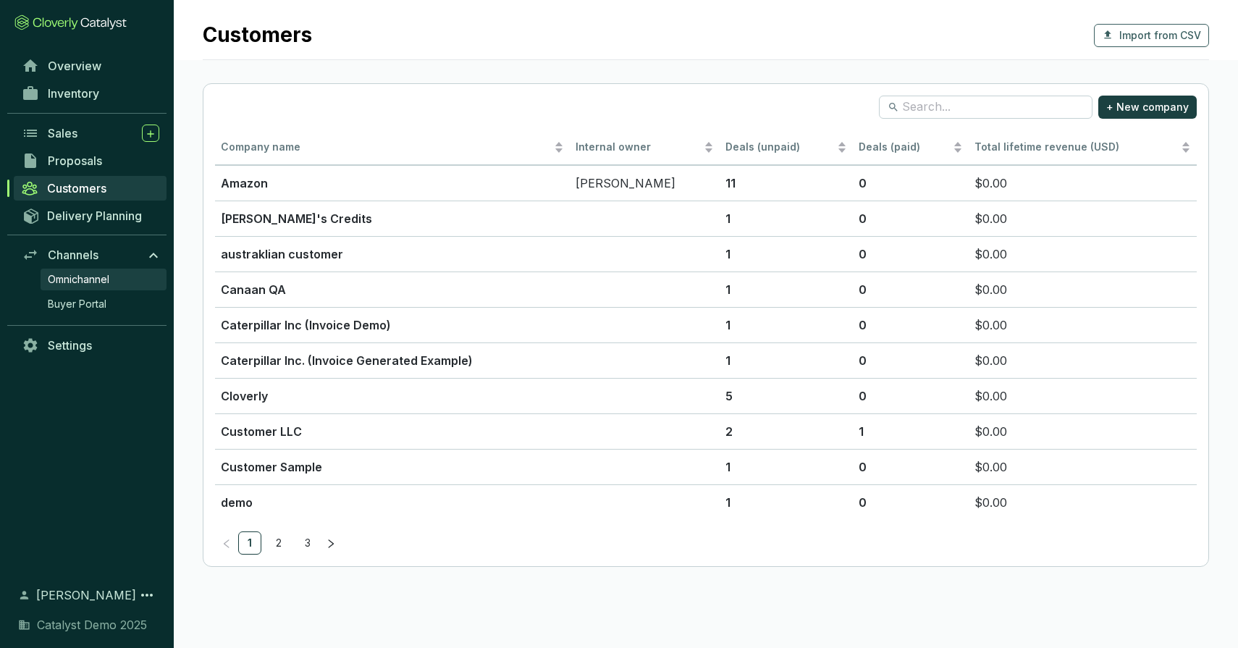
click at [95, 278] on span "Omnichannel" at bounding box center [79, 279] width 62 height 14
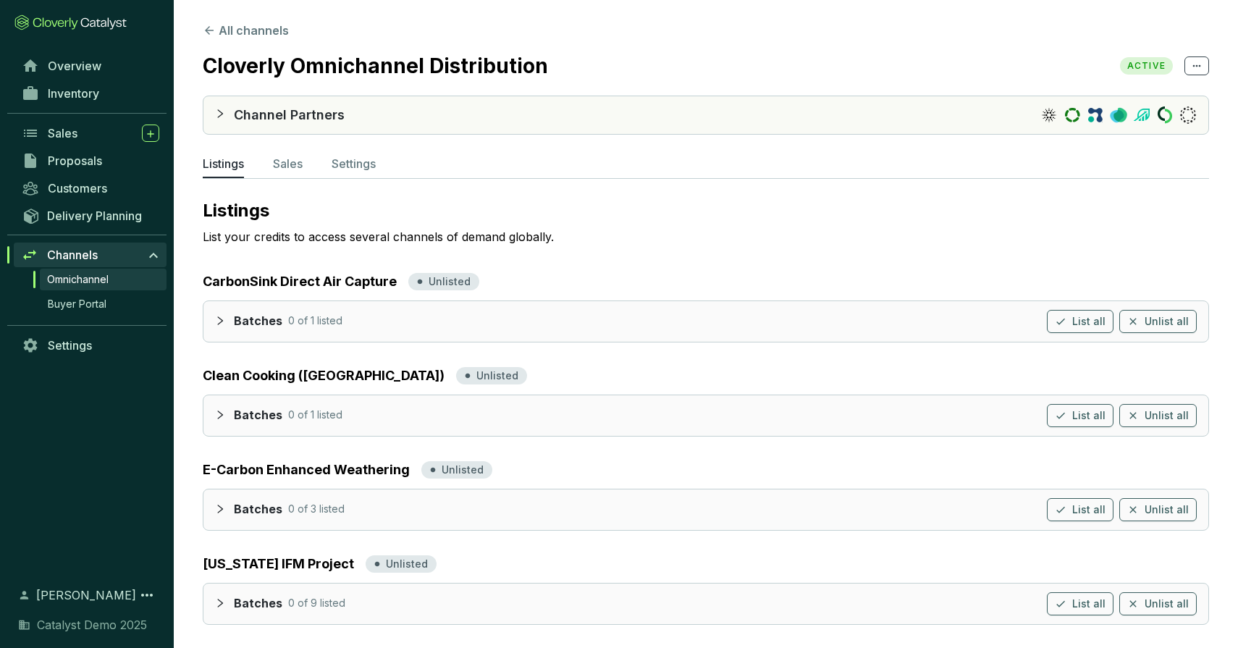
click at [220, 111] on icon "collapsed" at bounding box center [220, 114] width 10 height 10
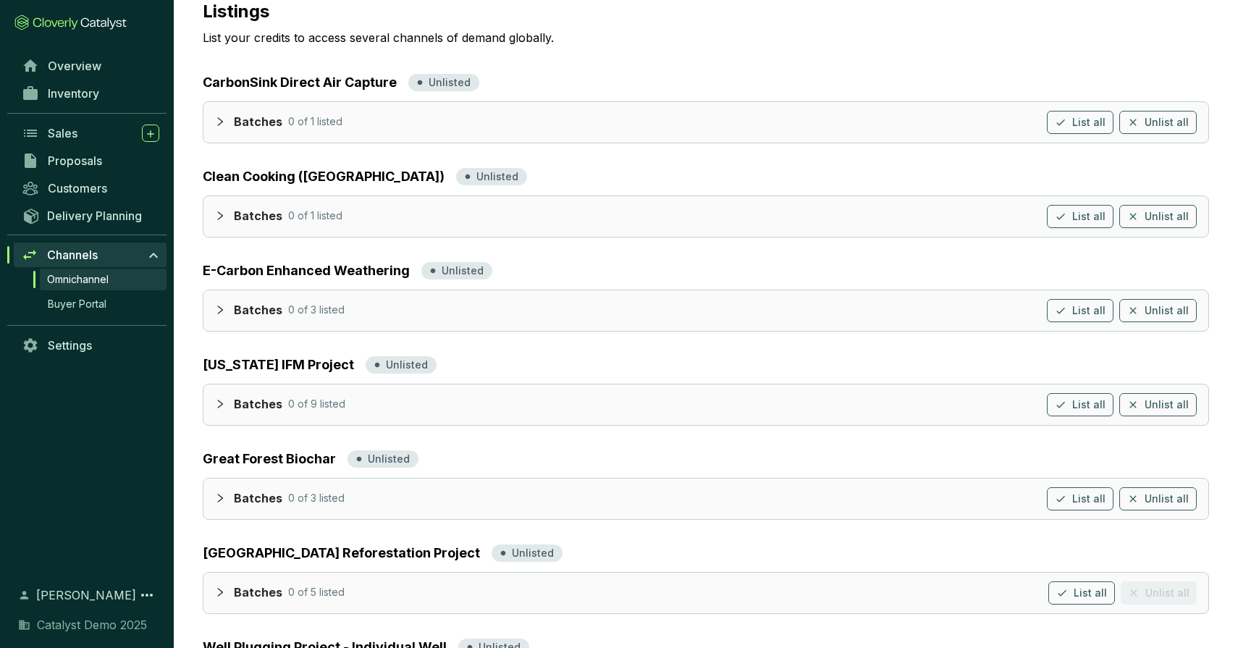
scroll to position [258, 0]
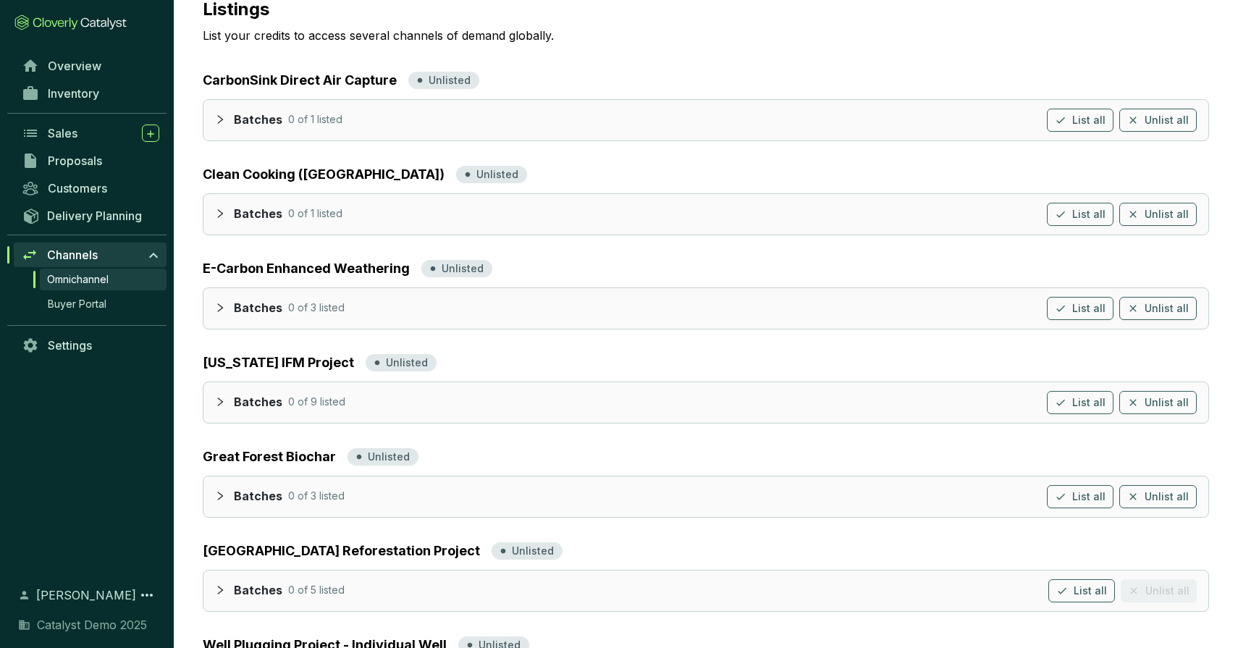
click at [221, 205] on div at bounding box center [224, 213] width 19 height 21
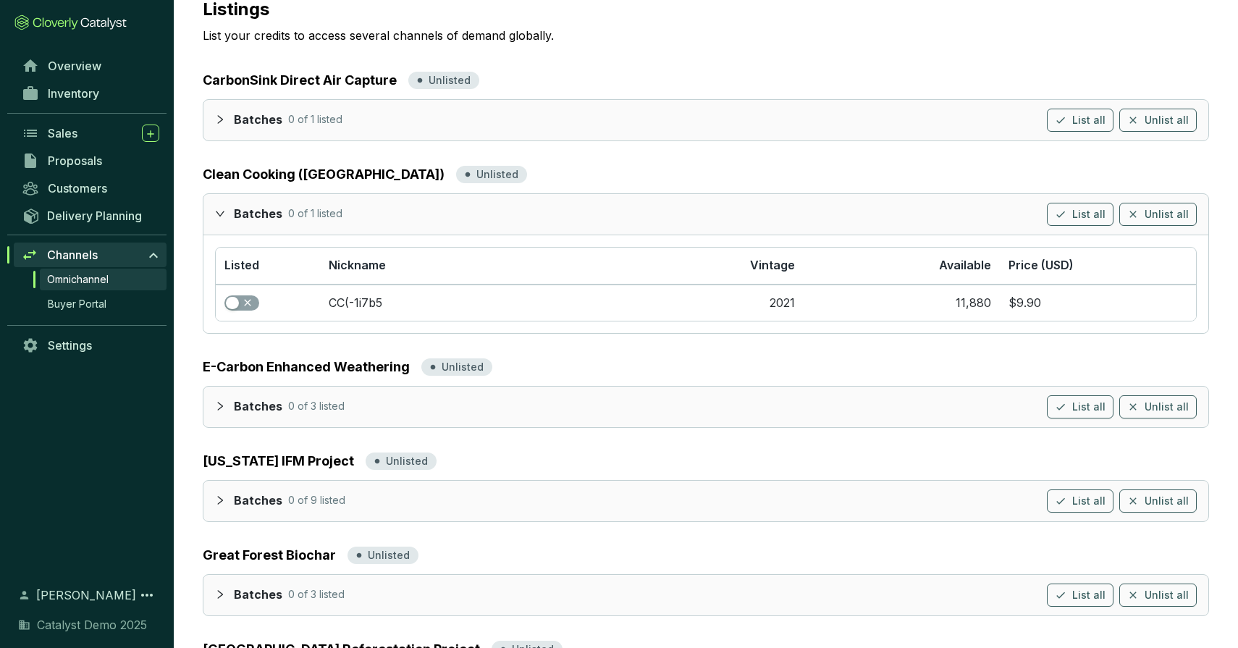
click at [219, 218] on div at bounding box center [224, 213] width 19 height 21
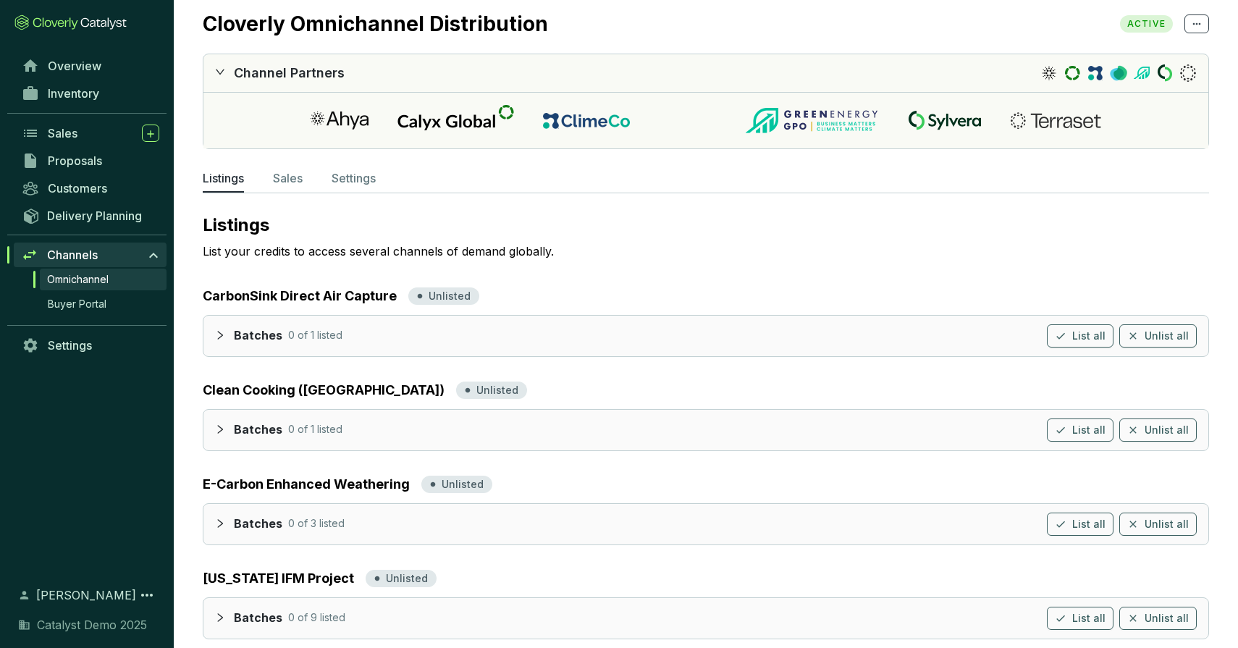
scroll to position [0, 0]
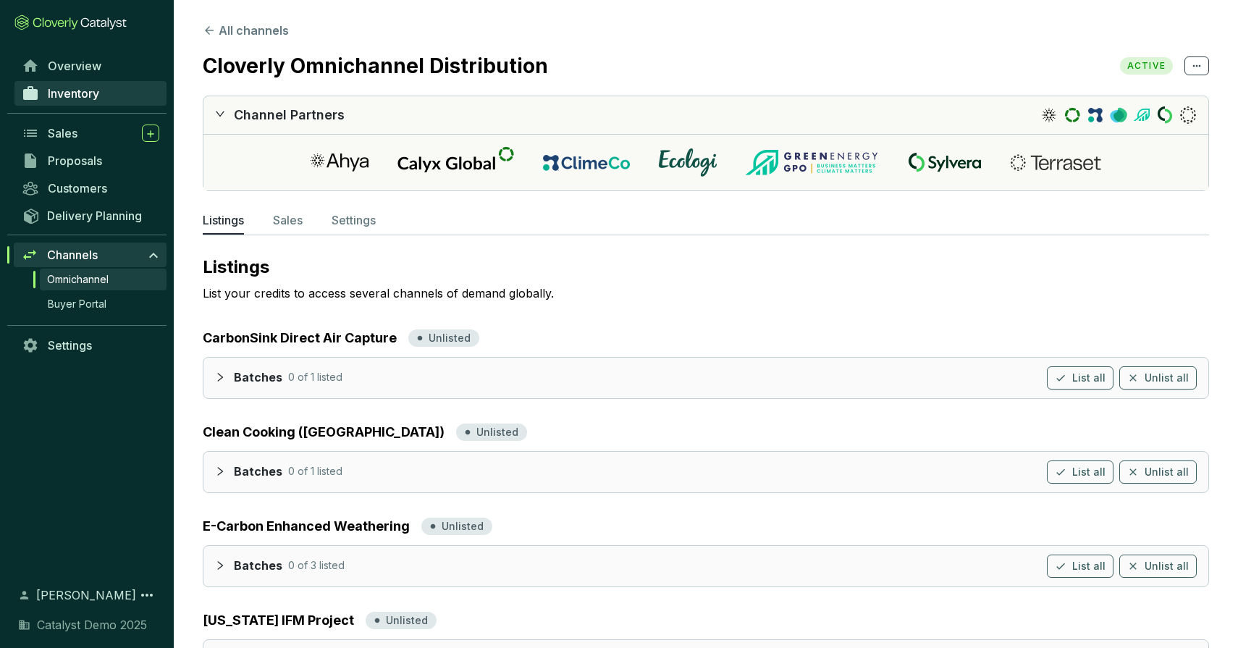
click at [85, 92] on span "Inventory" at bounding box center [73, 93] width 51 height 14
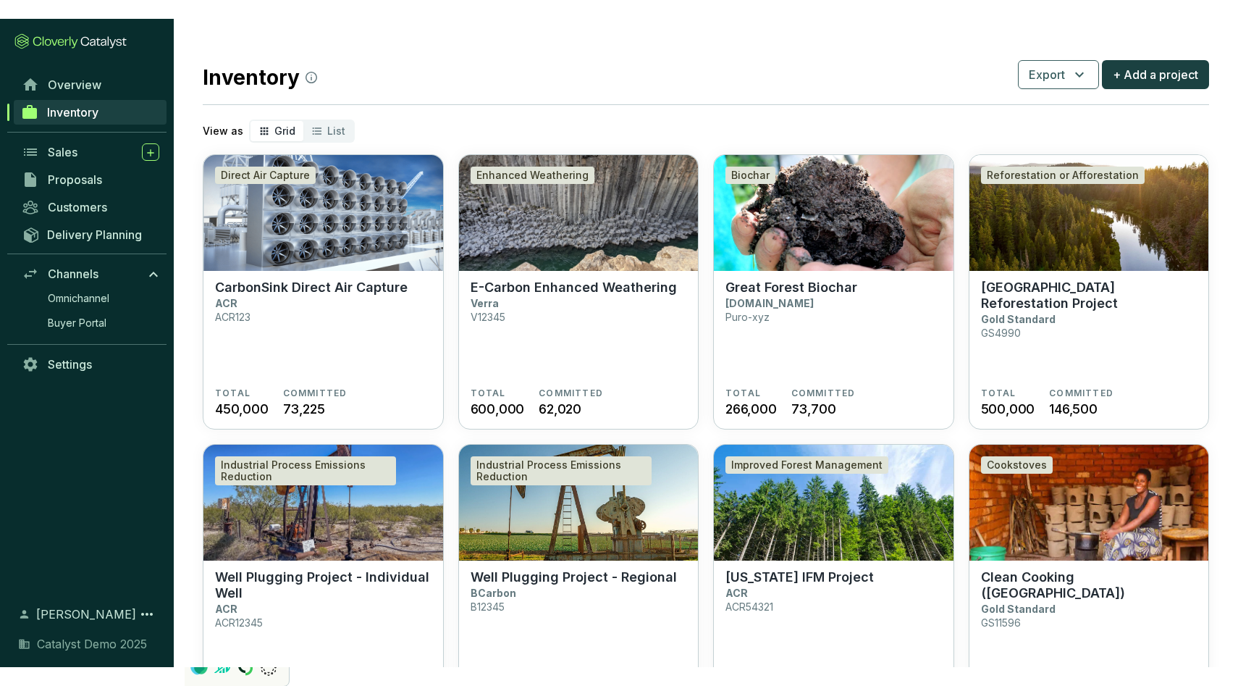
scroll to position [1, 0]
